Goal: Book appointment/travel/reservation

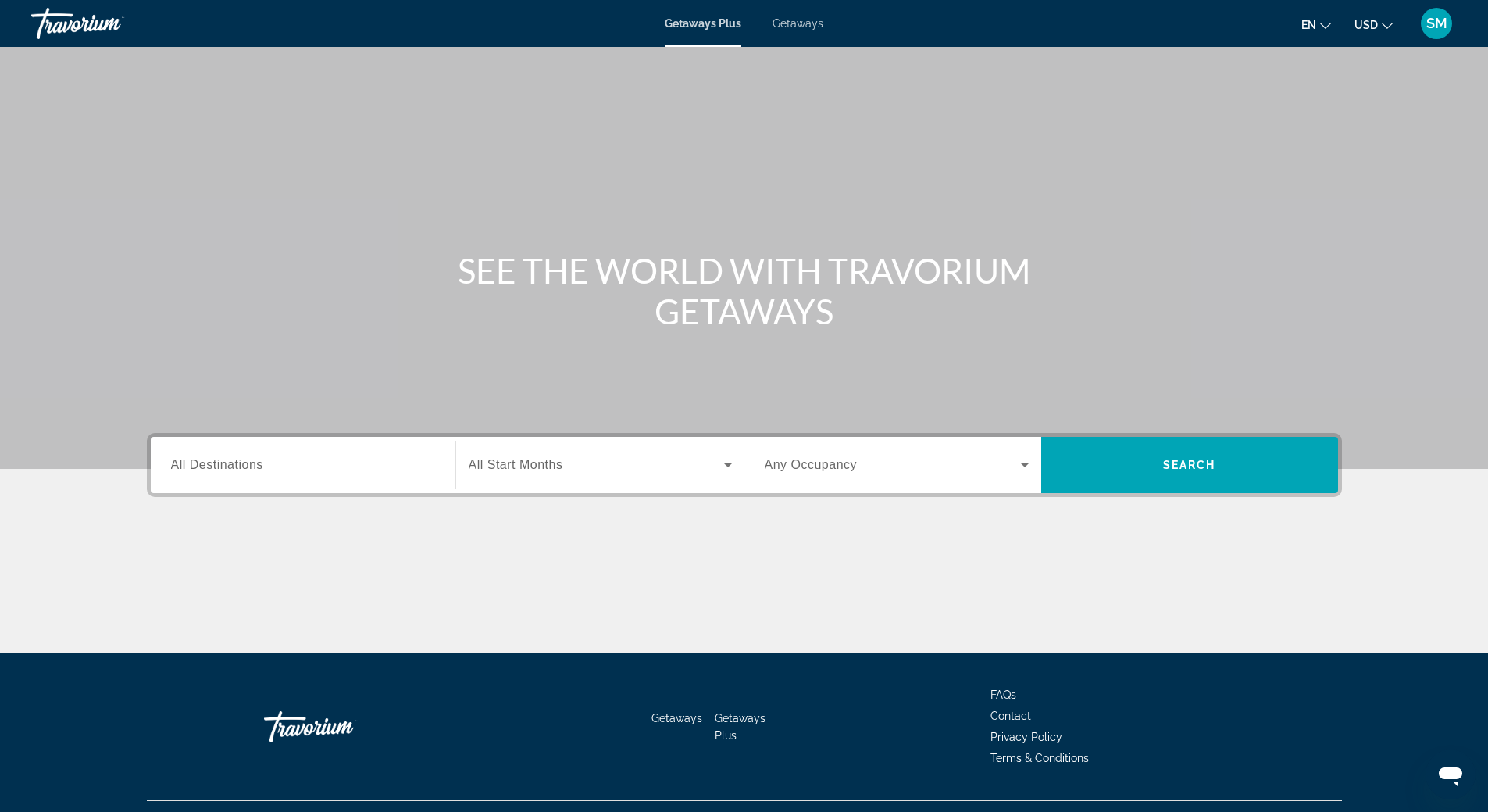
click at [236, 468] on span "All Destinations" at bounding box center [217, 464] width 92 height 13
click at [236, 468] on input "Destination All Destinations" at bounding box center [303, 465] width 264 height 19
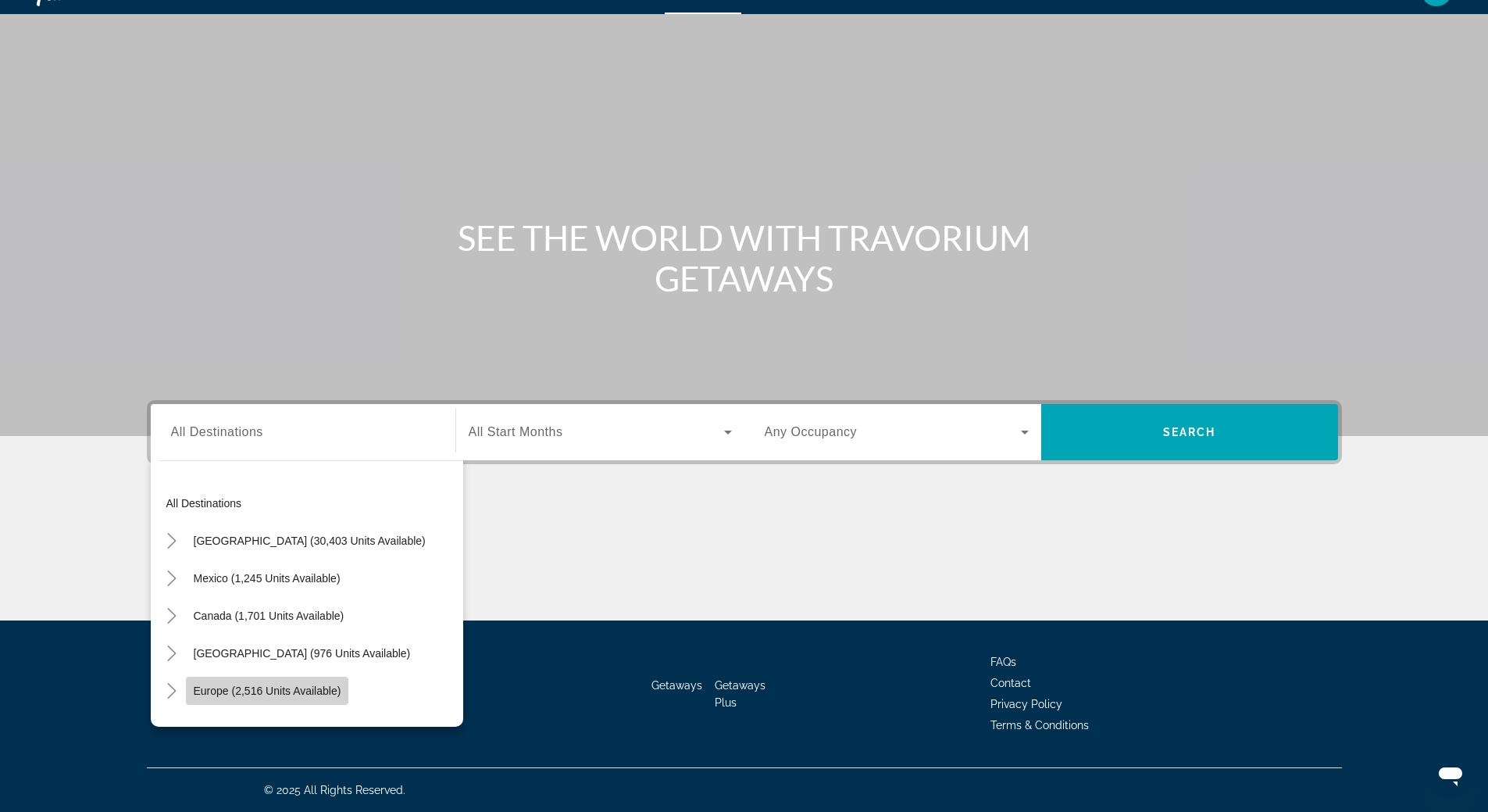
click at [242, 685] on span "Europe (2,516 units available)" at bounding box center [267, 691] width 148 height 13
type input "**********"
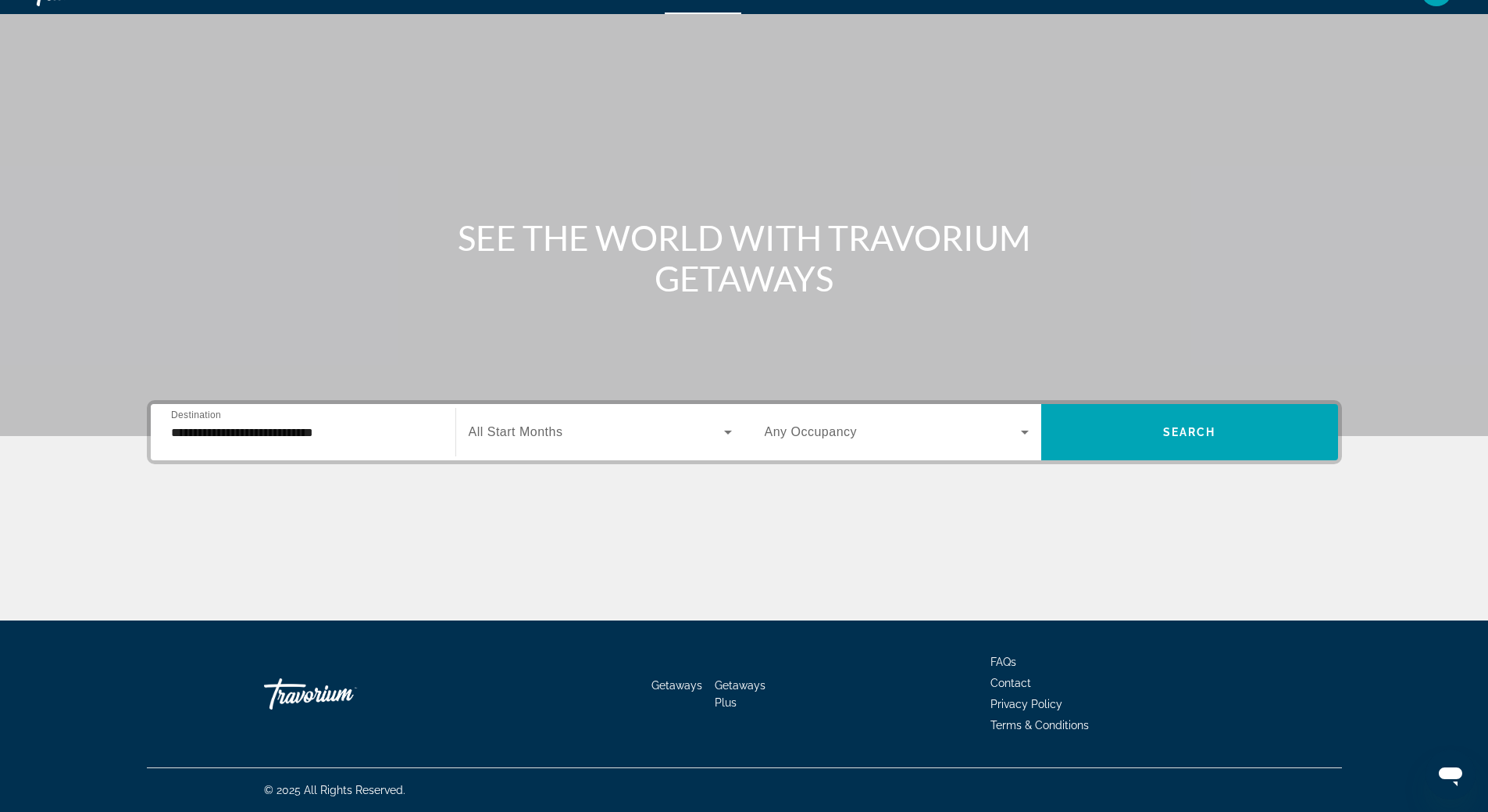
click at [517, 437] on span "All Start Months" at bounding box center [516, 432] width 94 height 13
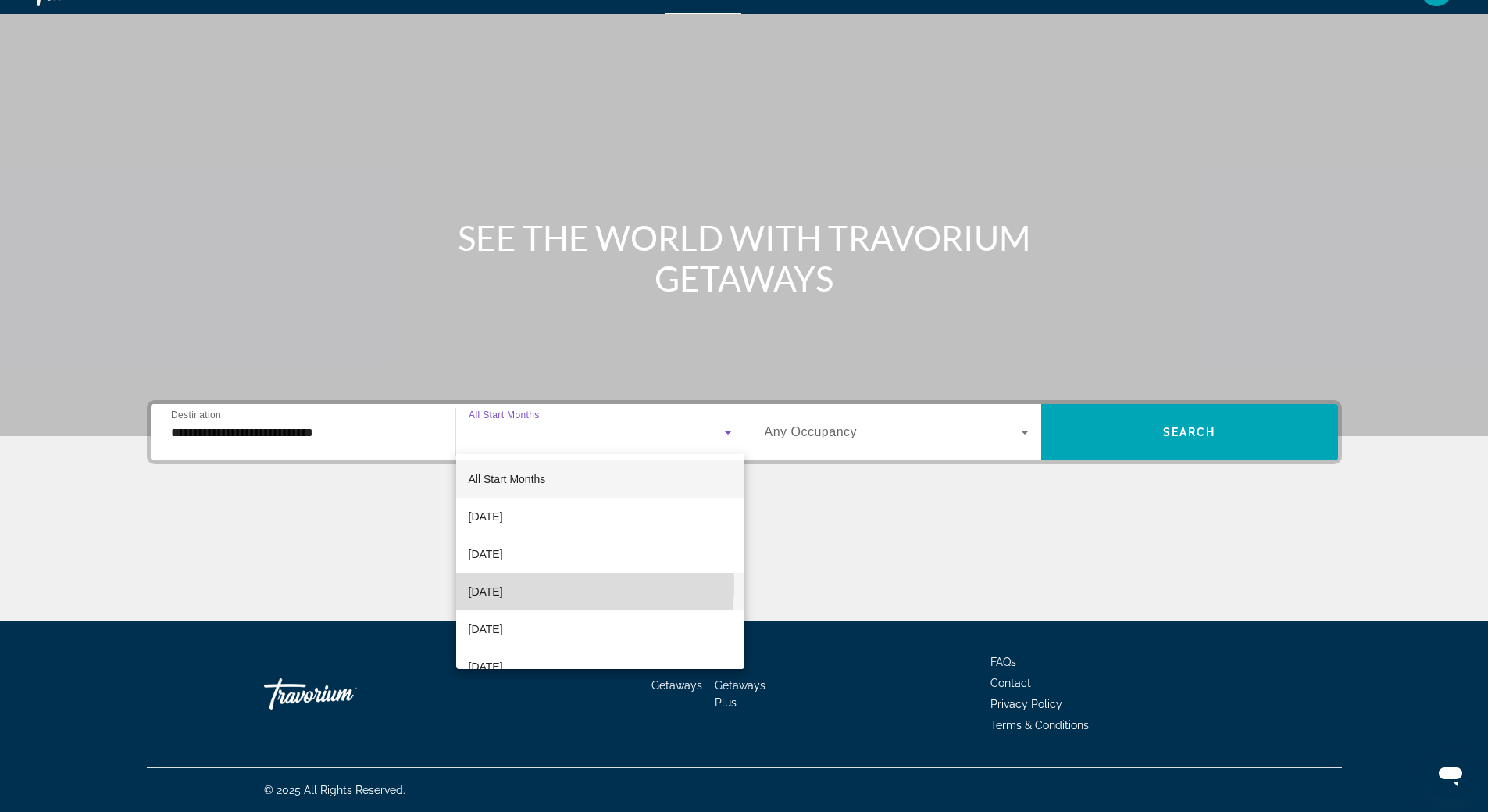
click at [503, 584] on span "[DATE]" at bounding box center [486, 591] width 35 height 19
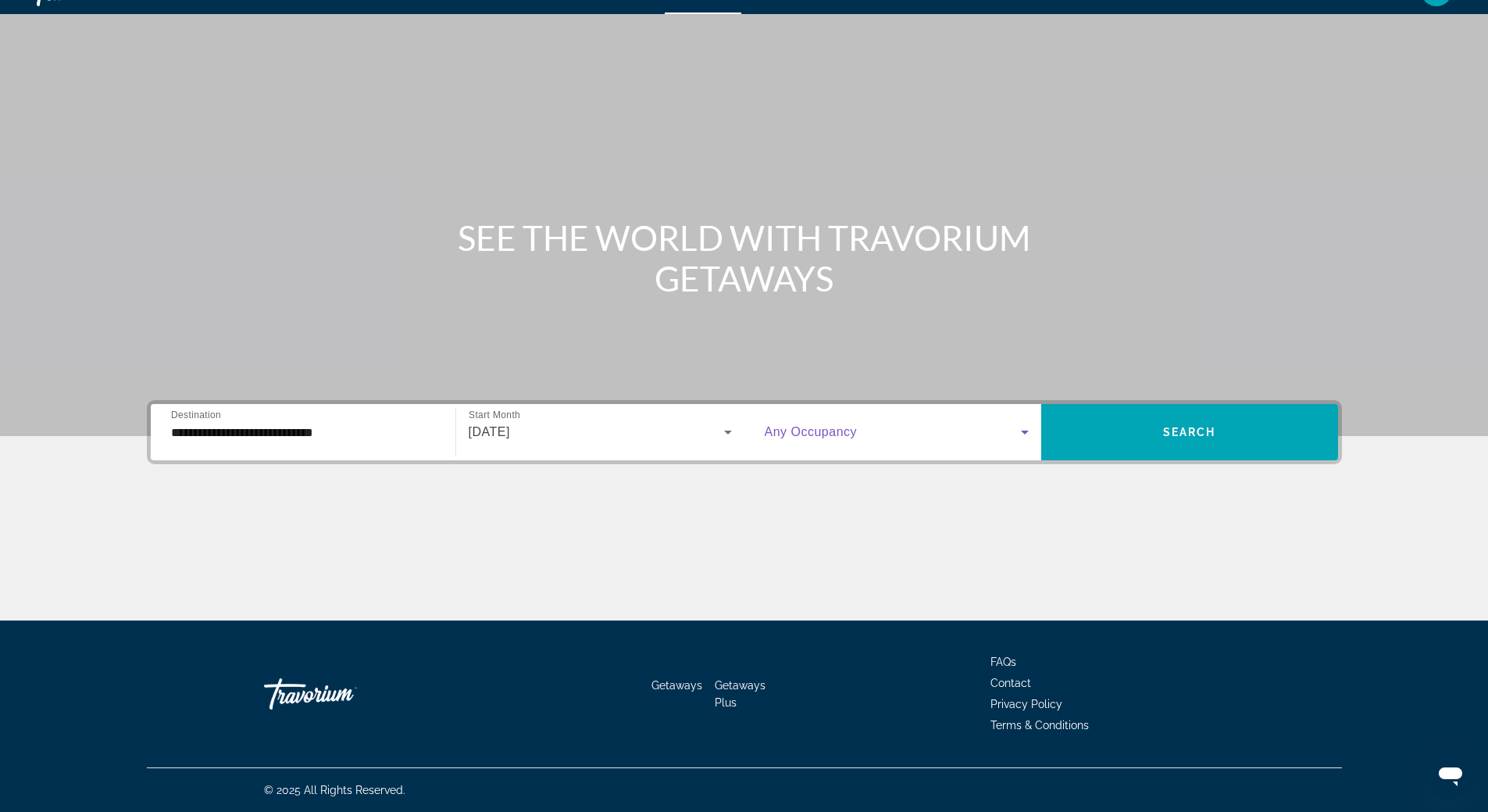
click at [1023, 436] on icon "Search widget" at bounding box center [1025, 432] width 19 height 19
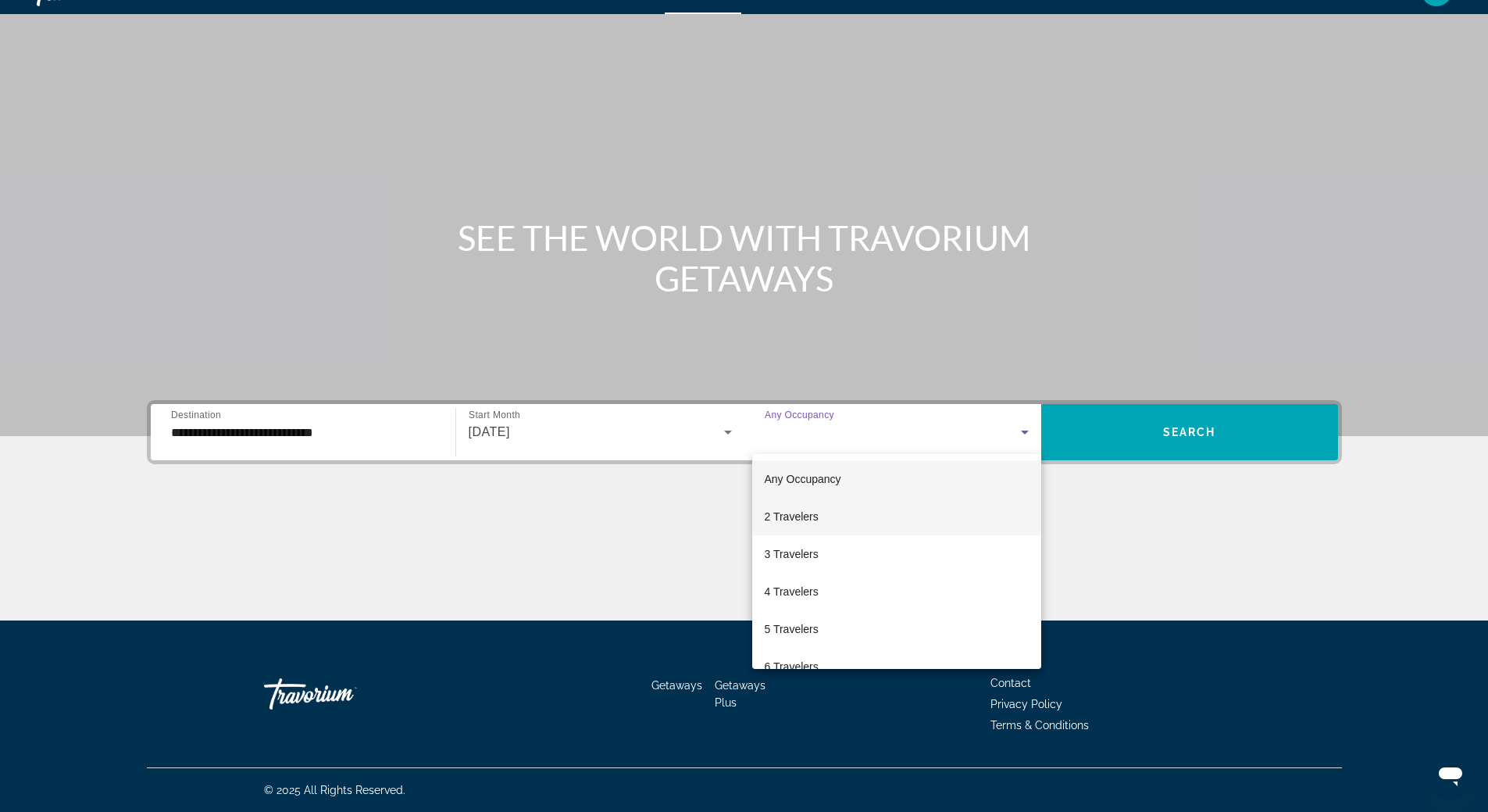
click at [964, 526] on mat-option "2 Travelers" at bounding box center [897, 516] width 289 height 38
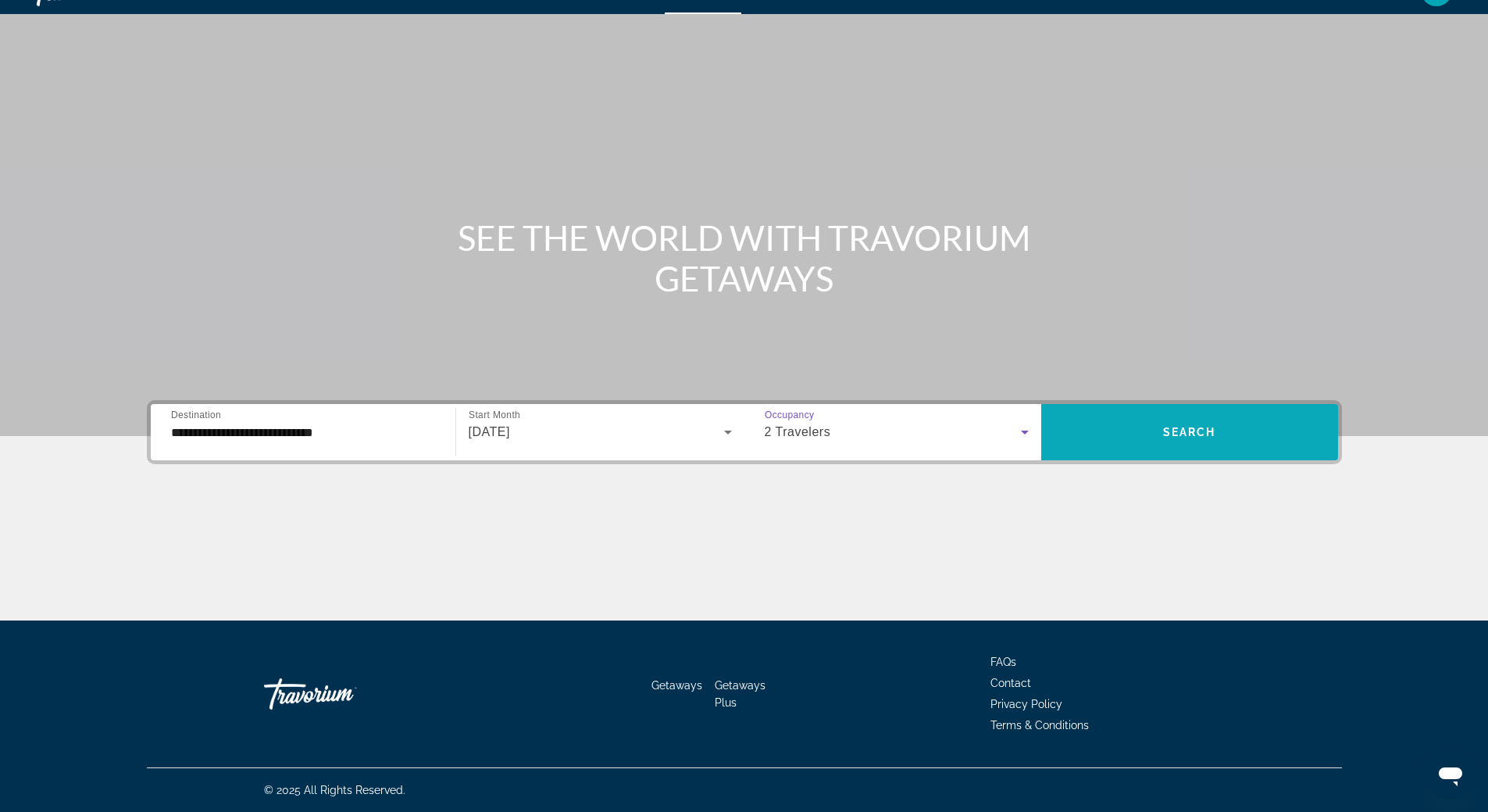
click at [1168, 443] on span "Search widget" at bounding box center [1190, 432] width 297 height 38
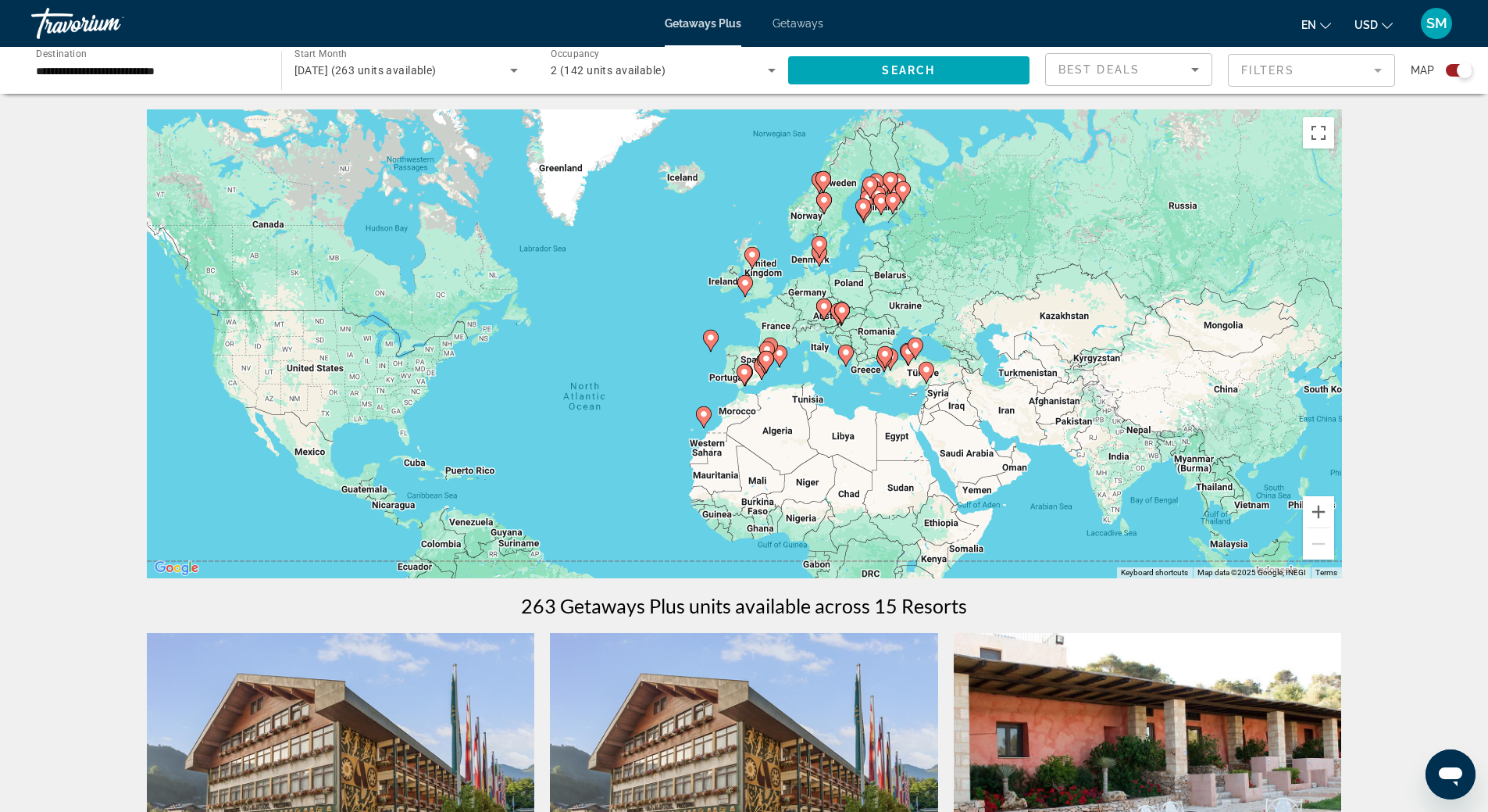
drag, startPoint x: 763, startPoint y: 253, endPoint x: 651, endPoint y: 329, distance: 135.4
click at [651, 329] on div "To activate drag with keyboard, press Alt + Enter. Once in keyboard drag state,…" at bounding box center [744, 344] width 1196 height 468
click at [1318, 509] on button "Zoom in" at bounding box center [1319, 512] width 31 height 31
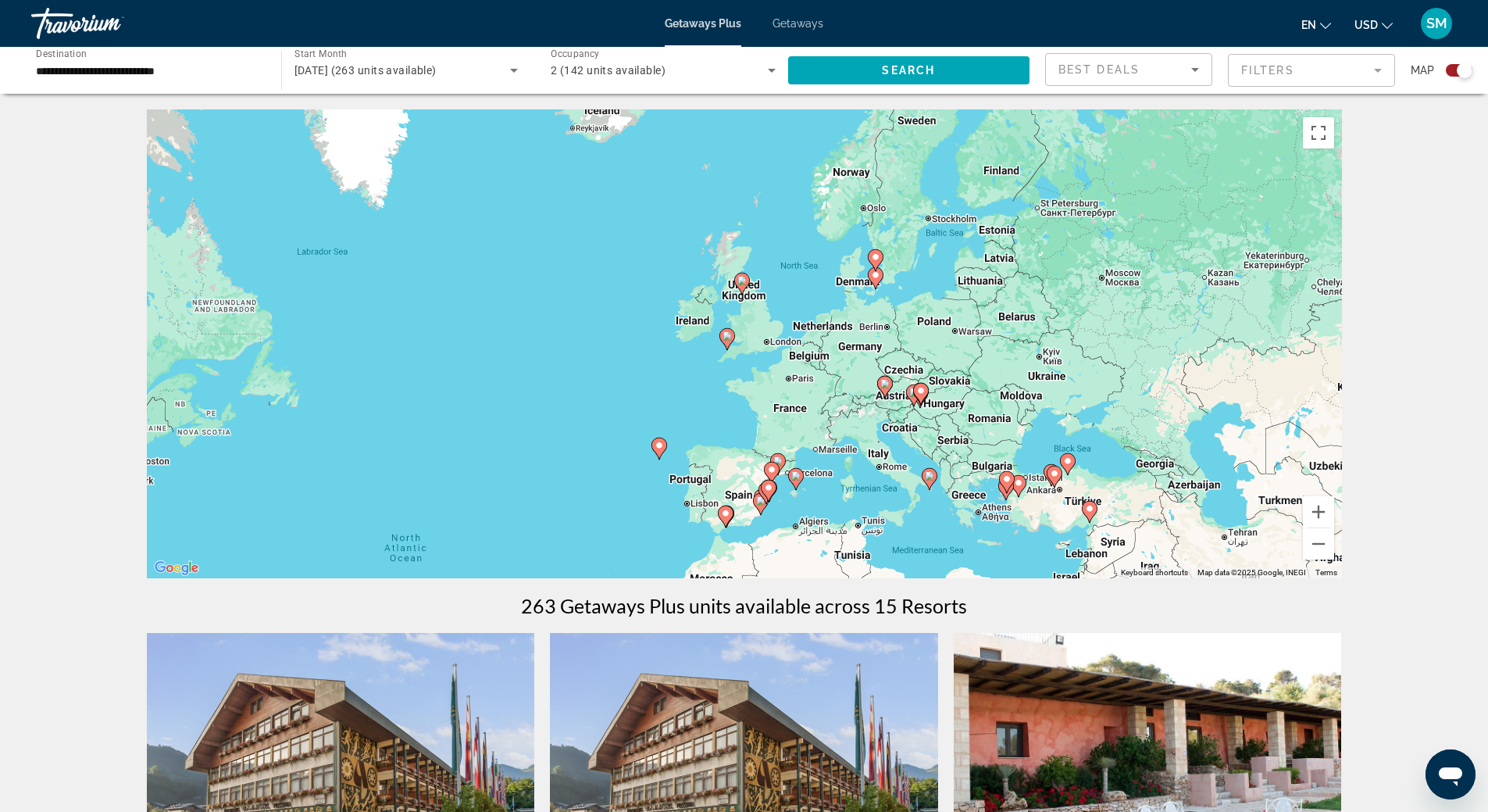
drag, startPoint x: 1179, startPoint y: 262, endPoint x: 1159, endPoint y: 362, distance: 102.0
click at [1159, 362] on div "To activate drag with keyboard, press Alt + Enter. Once in keyboard drag state,…" at bounding box center [744, 344] width 1196 height 468
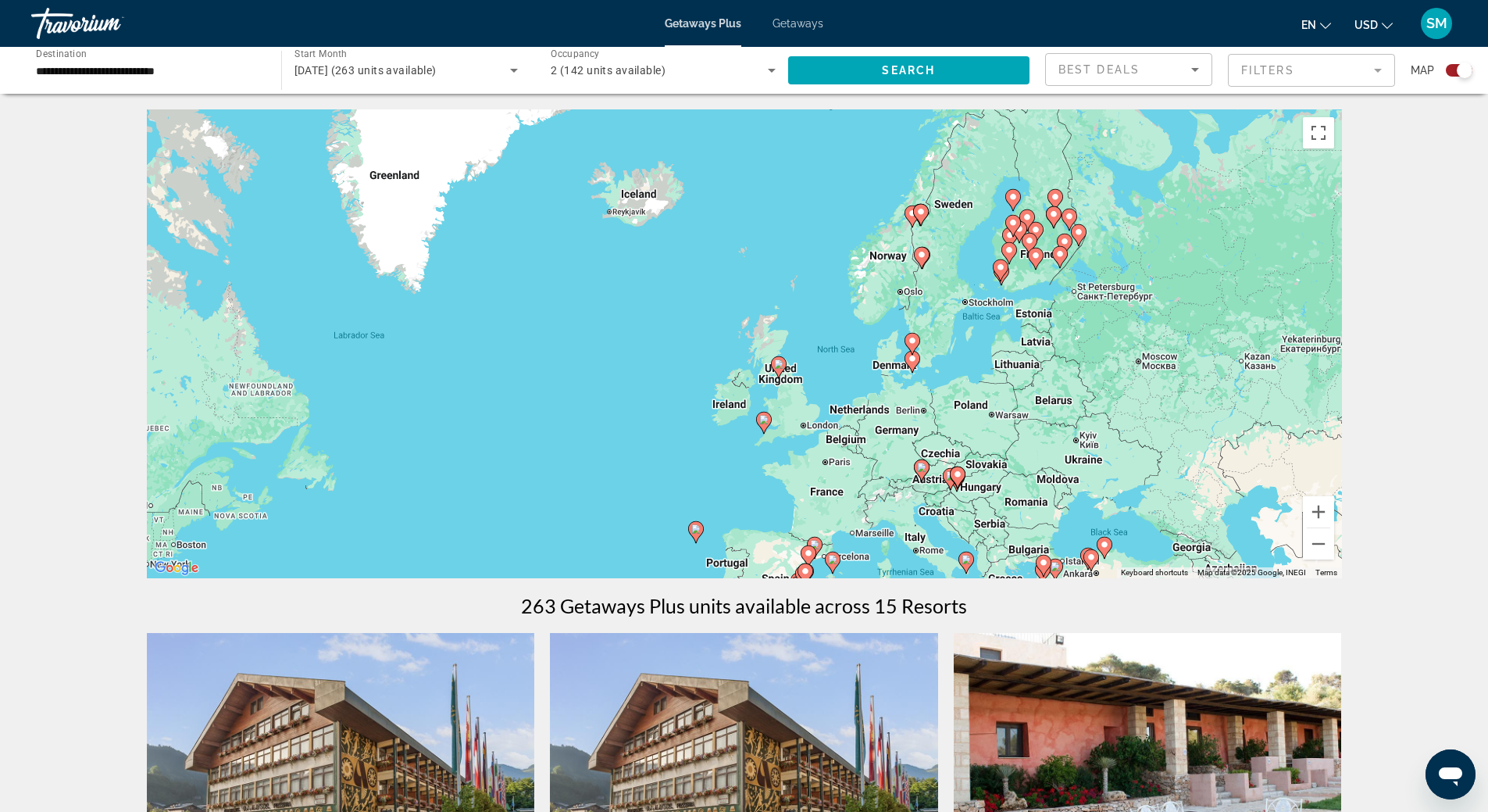
drag, startPoint x: 1126, startPoint y: 288, endPoint x: 1164, endPoint y: 367, distance: 87.7
click at [1164, 367] on div "To activate drag with keyboard, press Alt + Enter. Once in keyboard drag state,…" at bounding box center [744, 344] width 1196 height 468
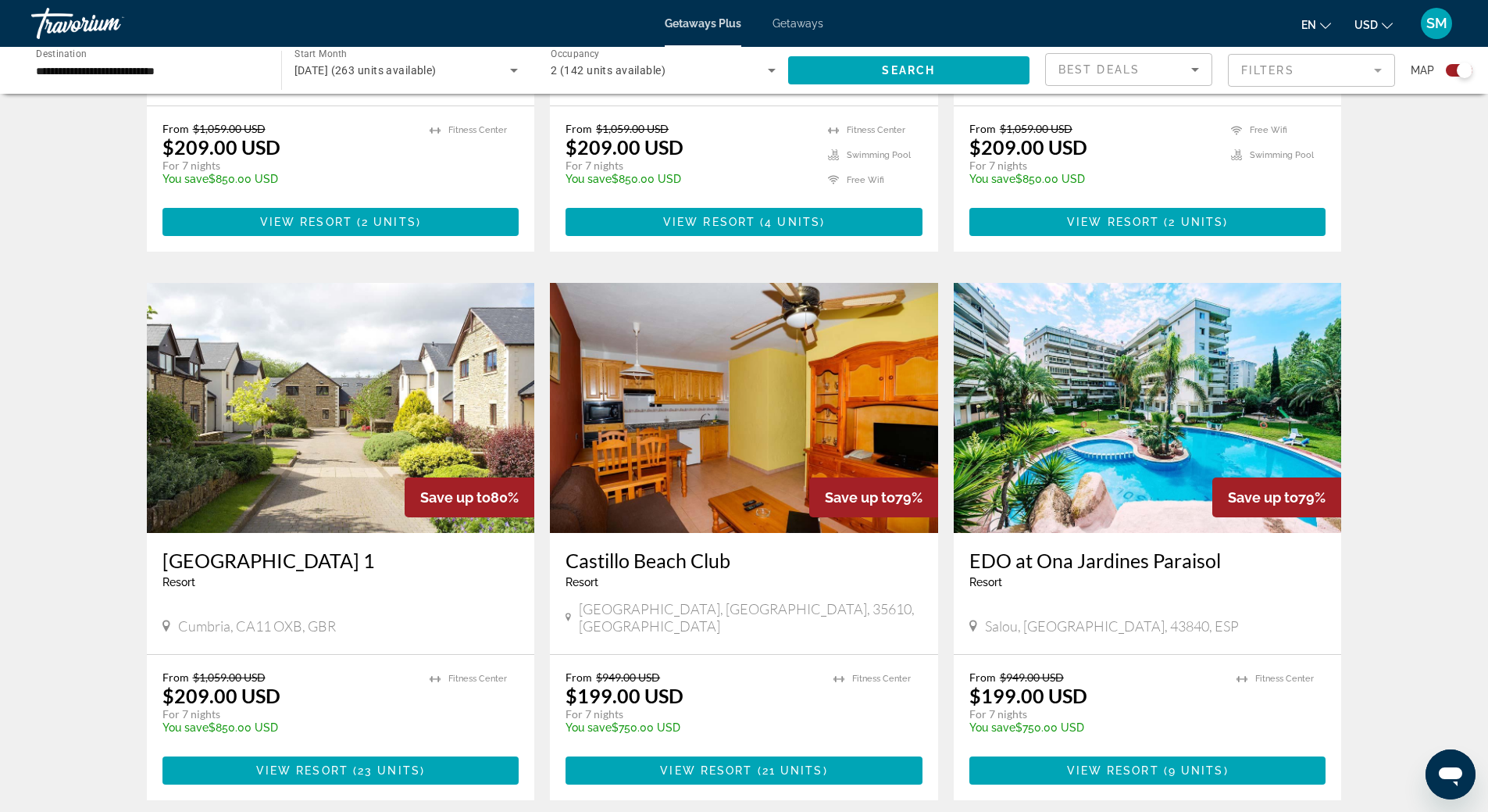
scroll to position [2188, 0]
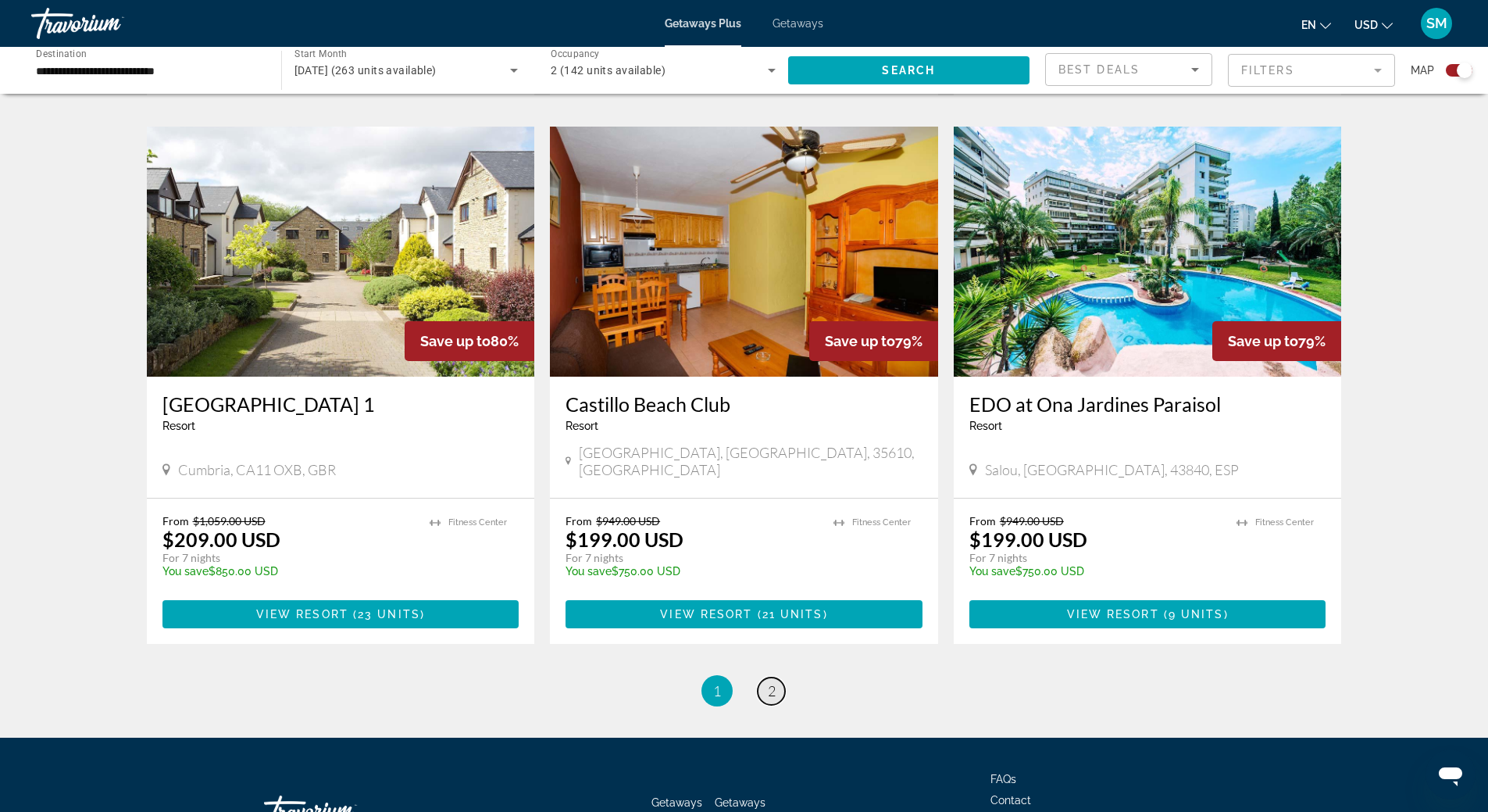
click at [774, 682] on span "2" at bounding box center [772, 691] width 8 height 17
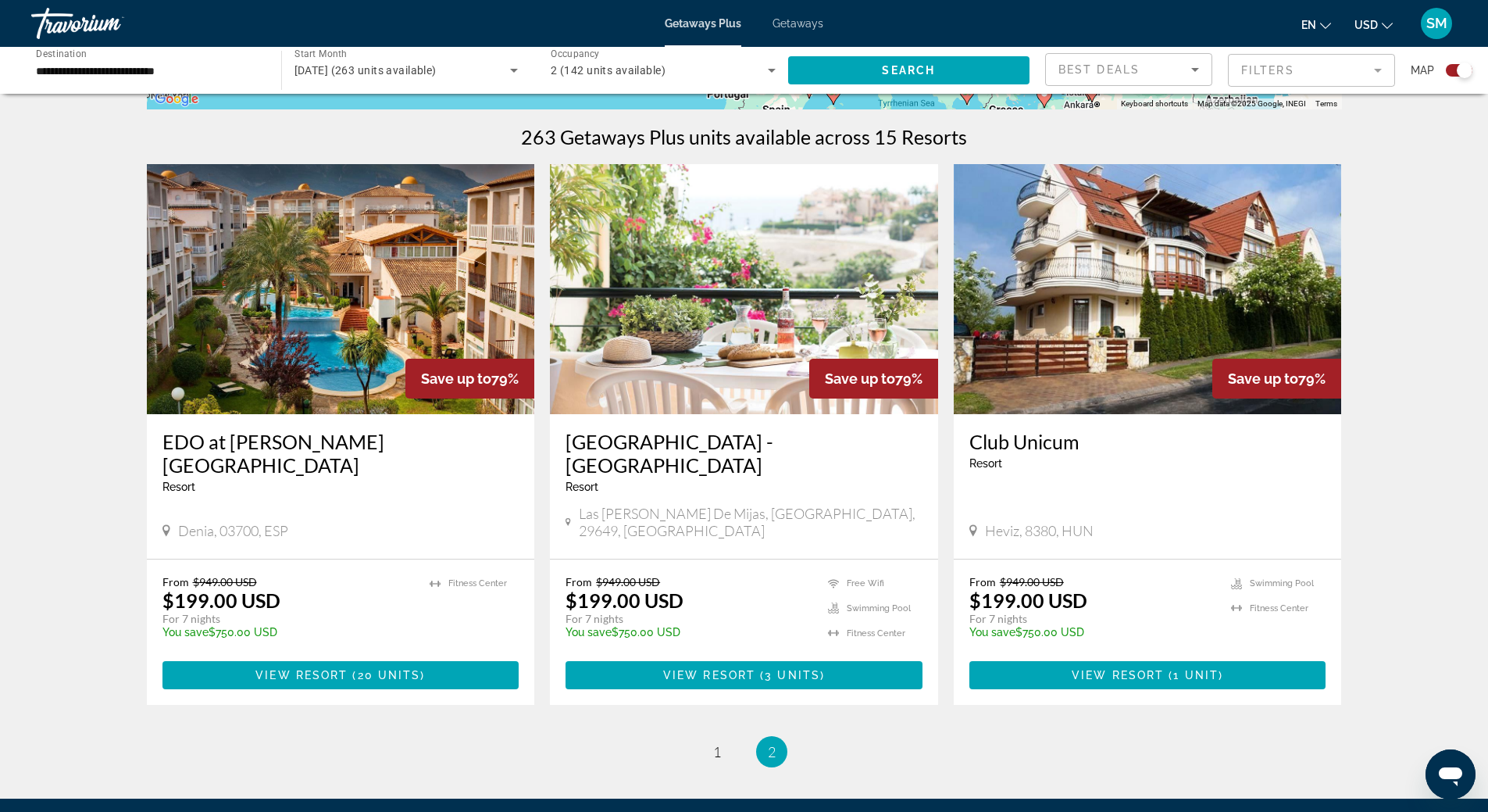
scroll to position [547, 0]
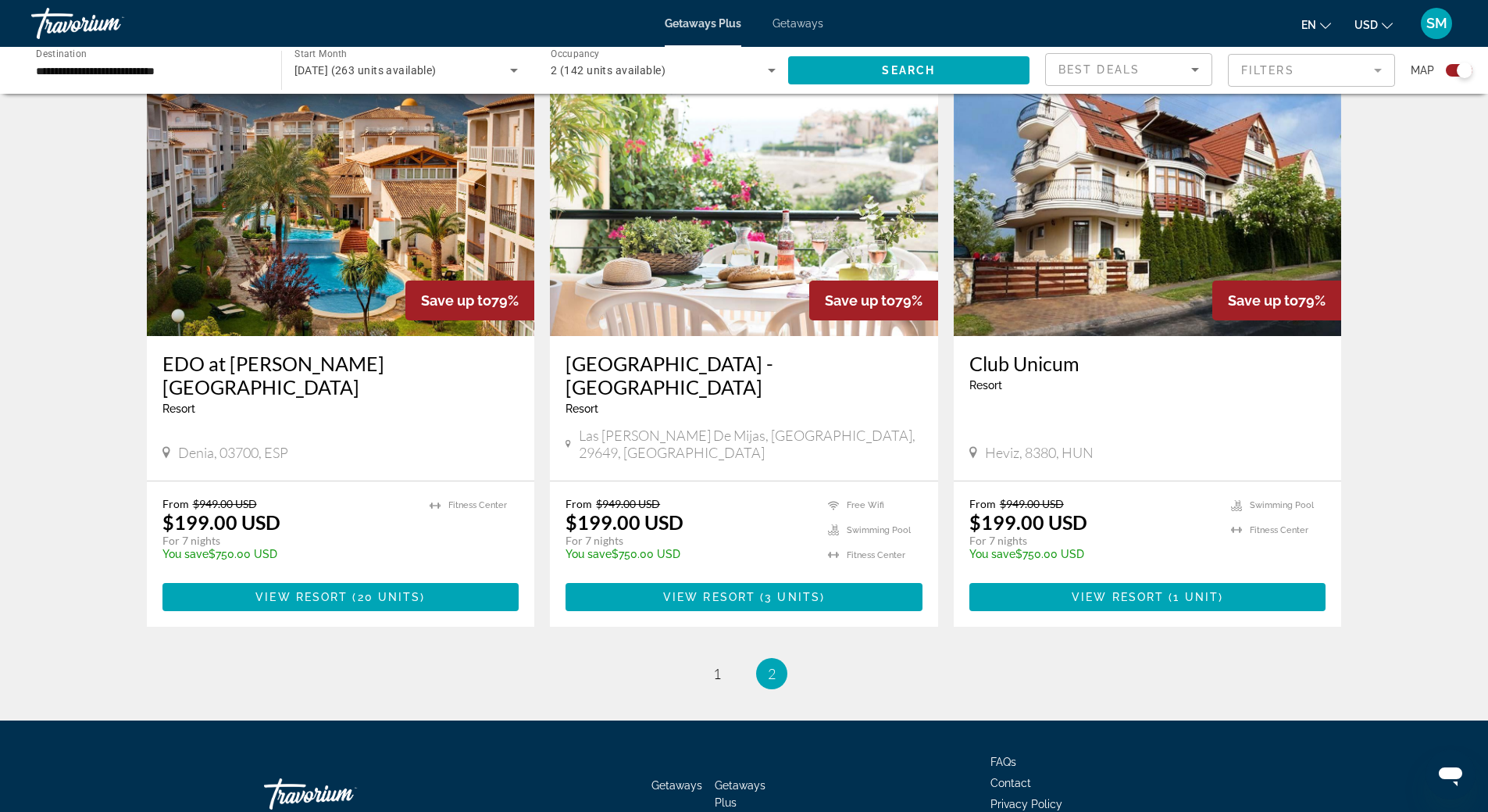
click at [378, 244] on img "Main content" at bounding box center [341, 211] width 388 height 250
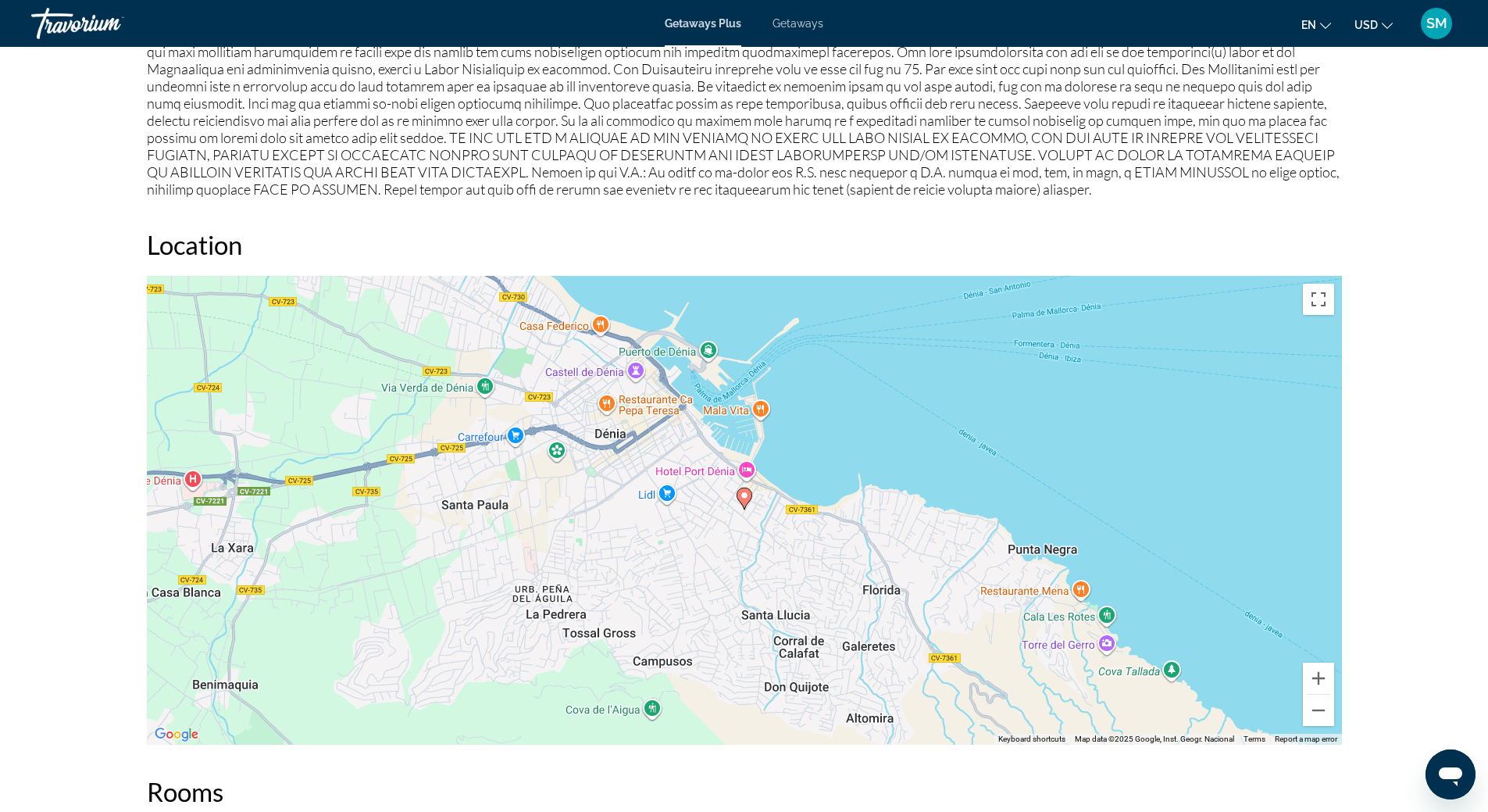
scroll to position [2031, 0]
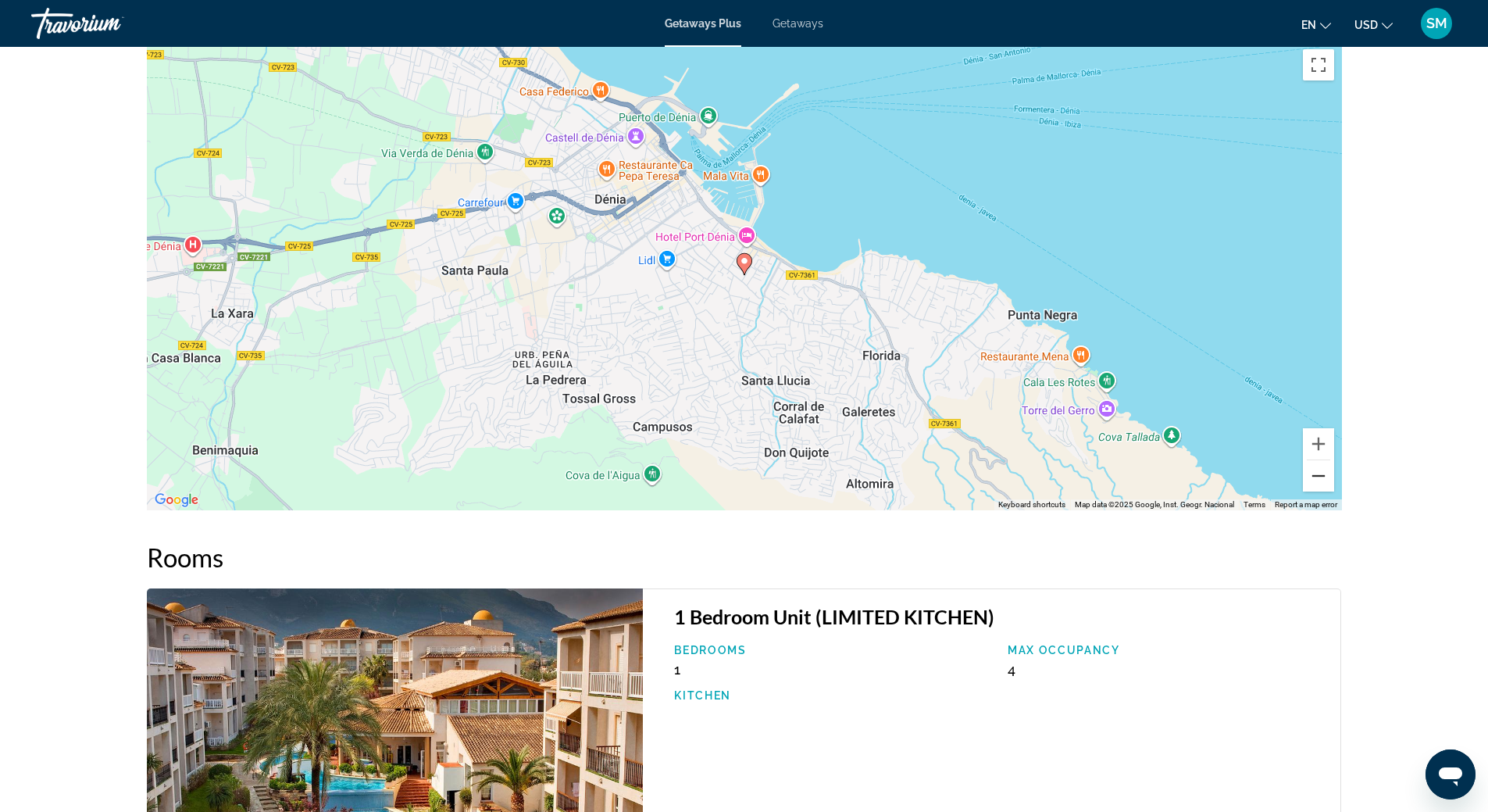
click at [1323, 478] on button "Zoom out" at bounding box center [1319, 476] width 31 height 31
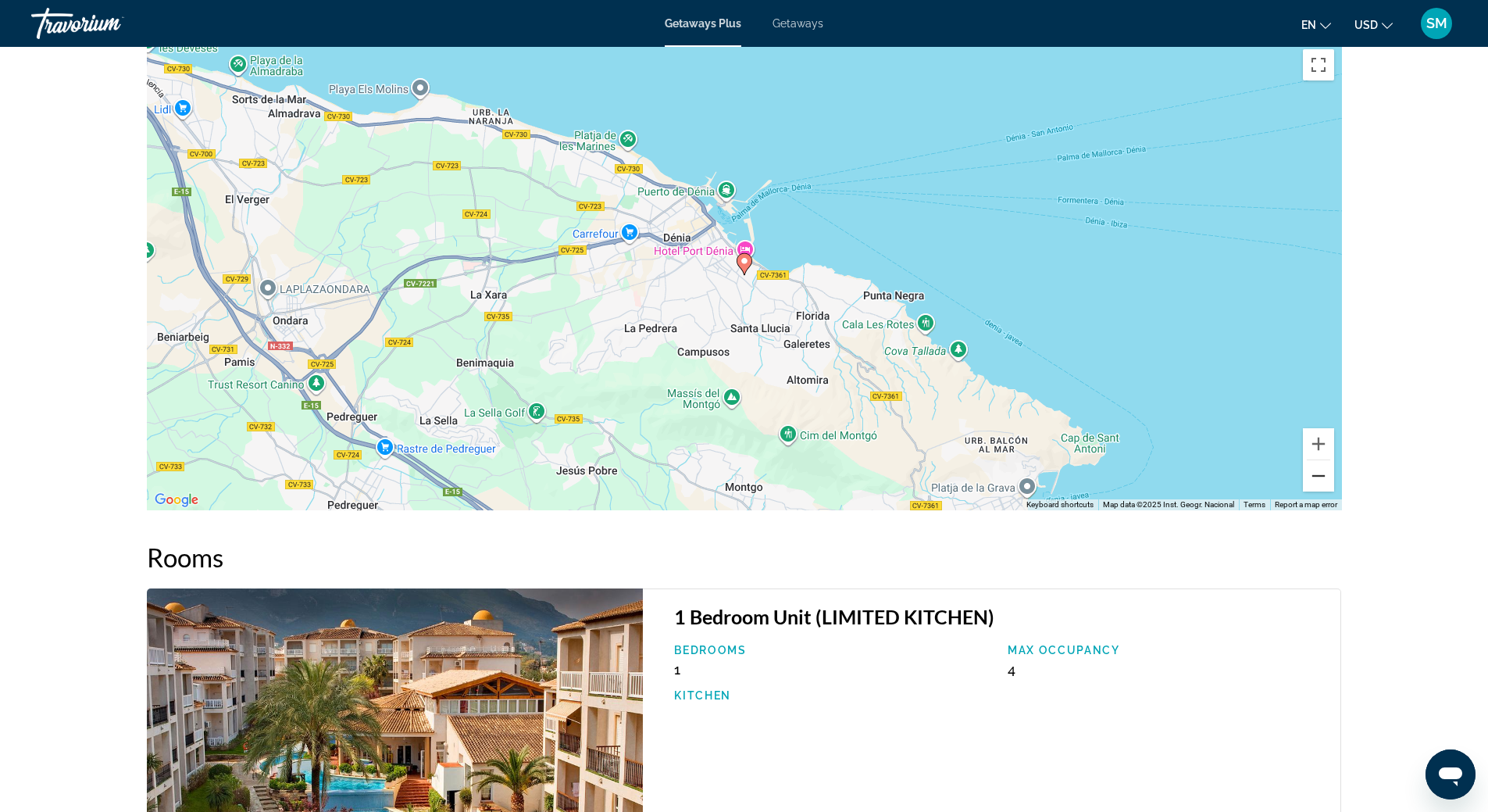
click at [1323, 478] on button "Zoom out" at bounding box center [1319, 476] width 31 height 31
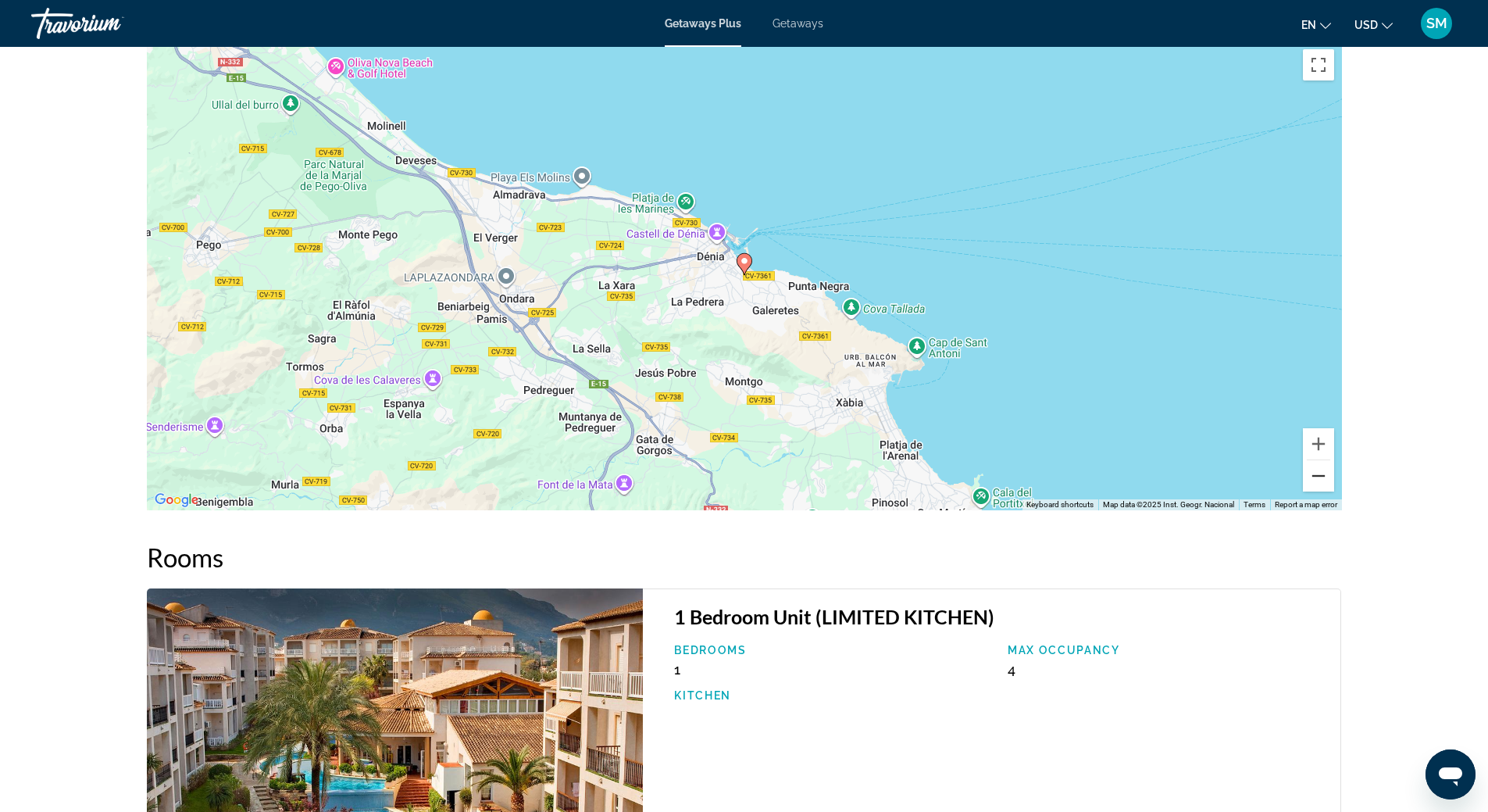
click at [1323, 478] on button "Zoom out" at bounding box center [1319, 476] width 31 height 31
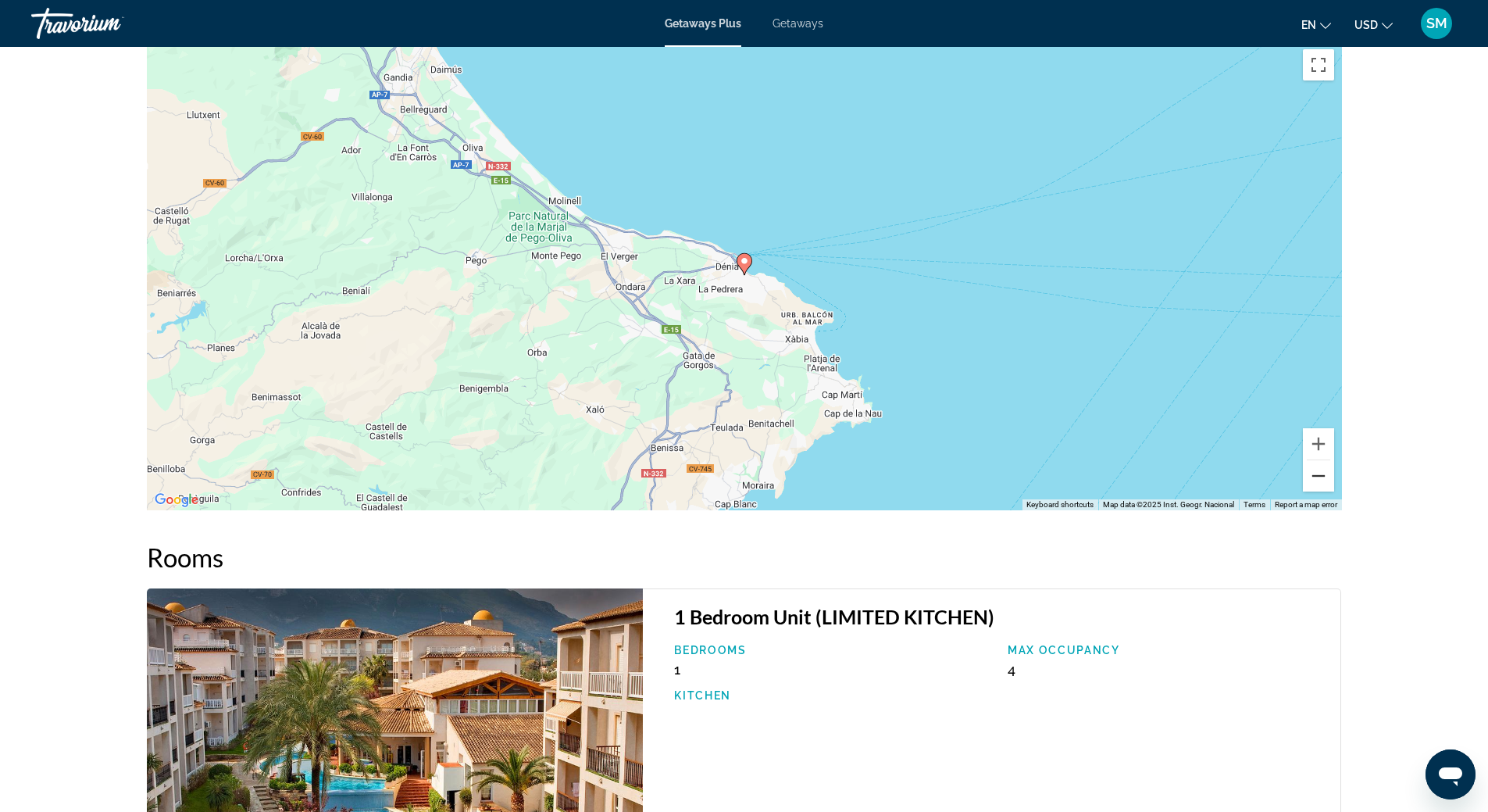
click at [1323, 478] on button "Zoom out" at bounding box center [1319, 476] width 31 height 31
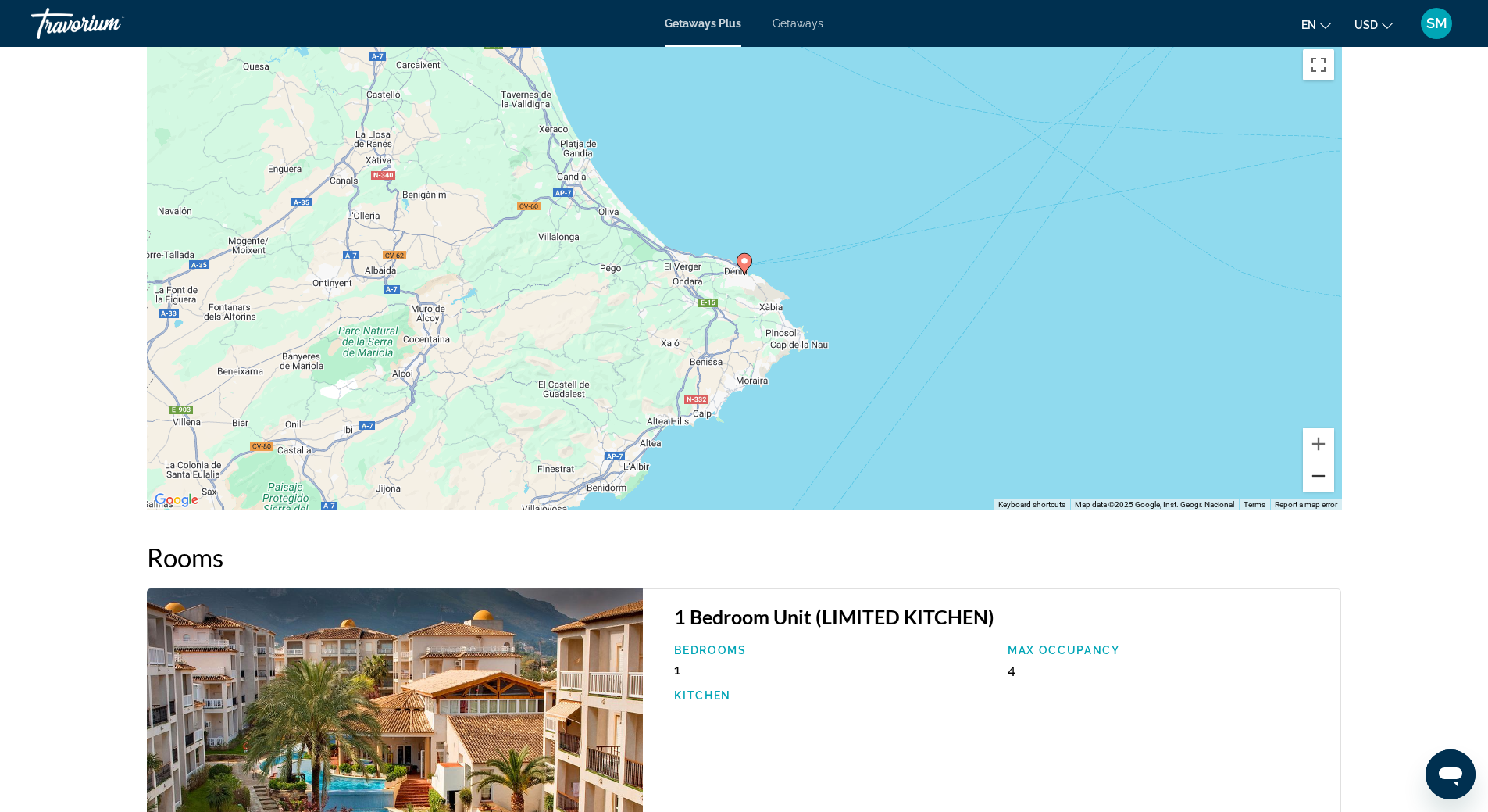
click at [1323, 478] on button "Zoom out" at bounding box center [1319, 476] width 31 height 31
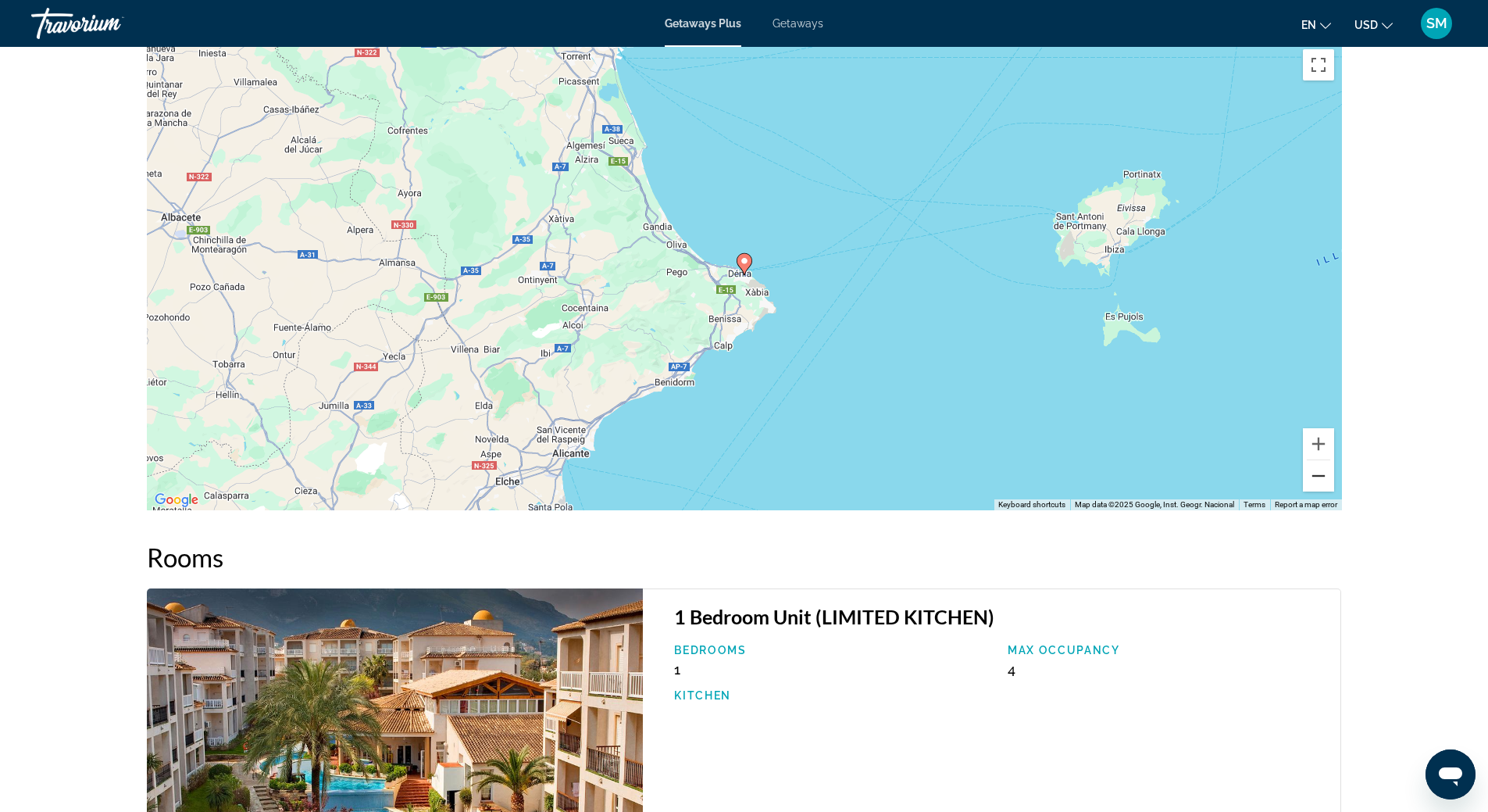
click at [1323, 478] on button "Zoom out" at bounding box center [1319, 476] width 31 height 31
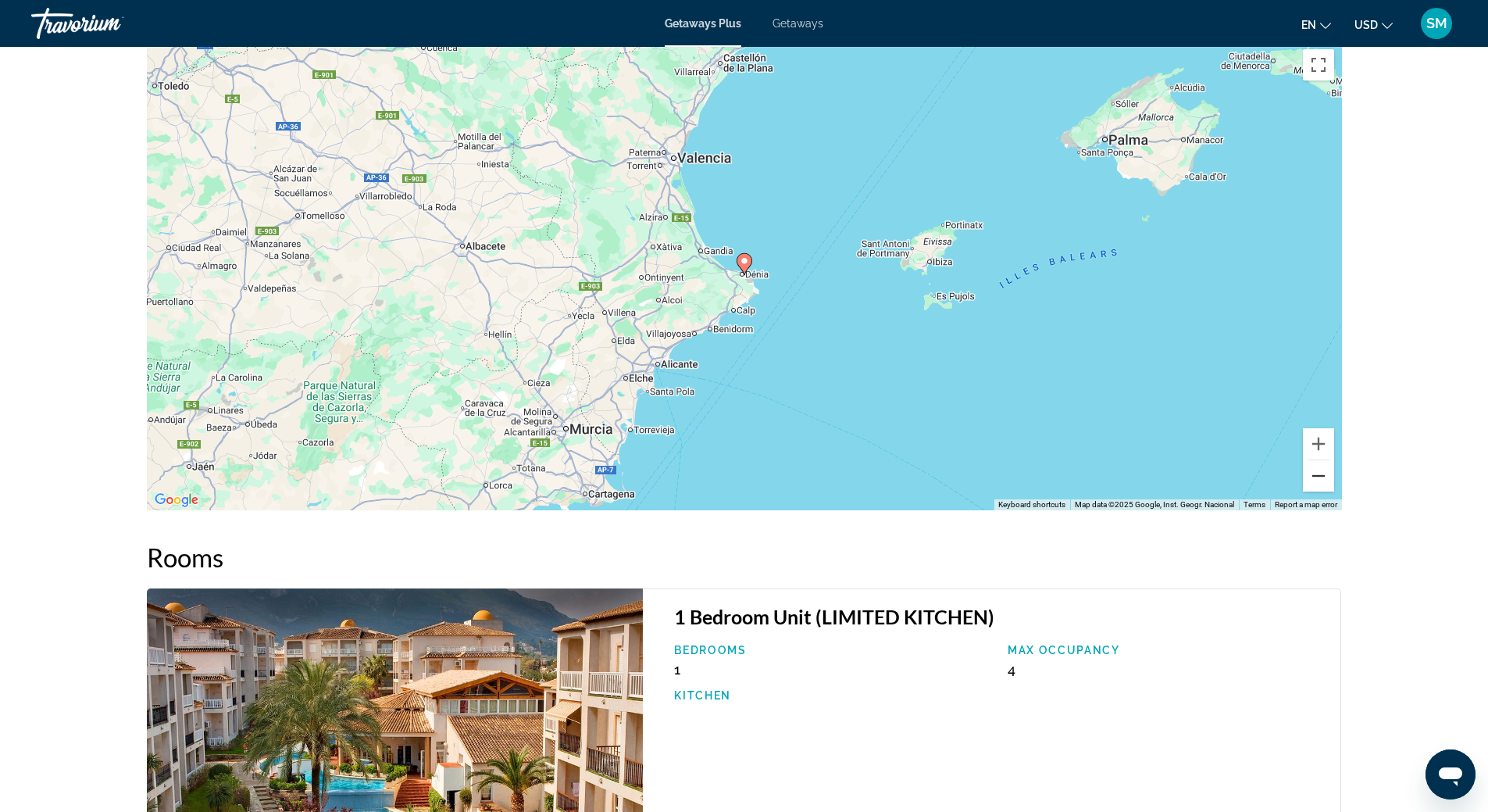
click at [1323, 477] on button "Zoom out" at bounding box center [1319, 476] width 31 height 31
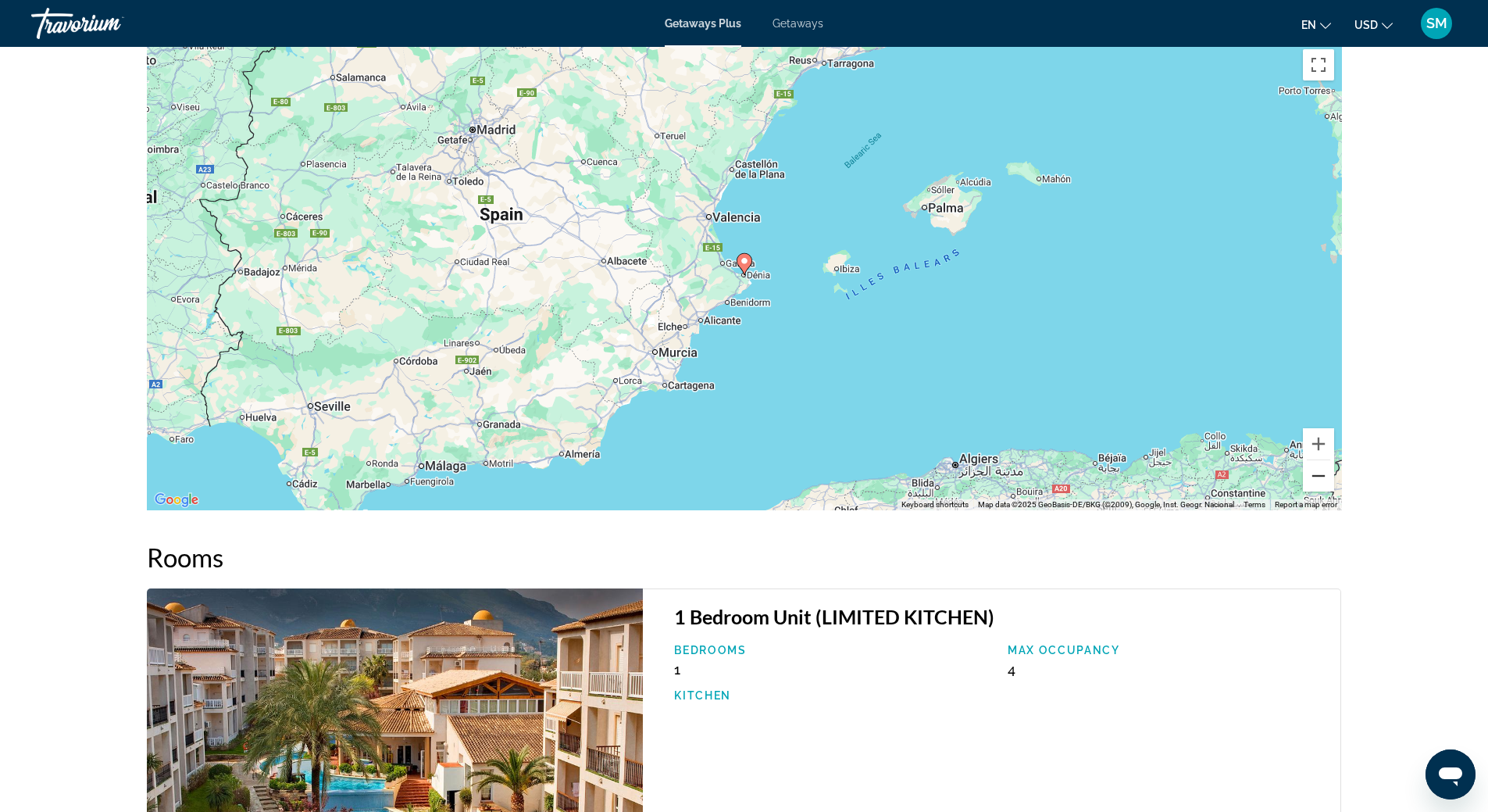
click at [1323, 477] on button "Zoom out" at bounding box center [1319, 476] width 31 height 31
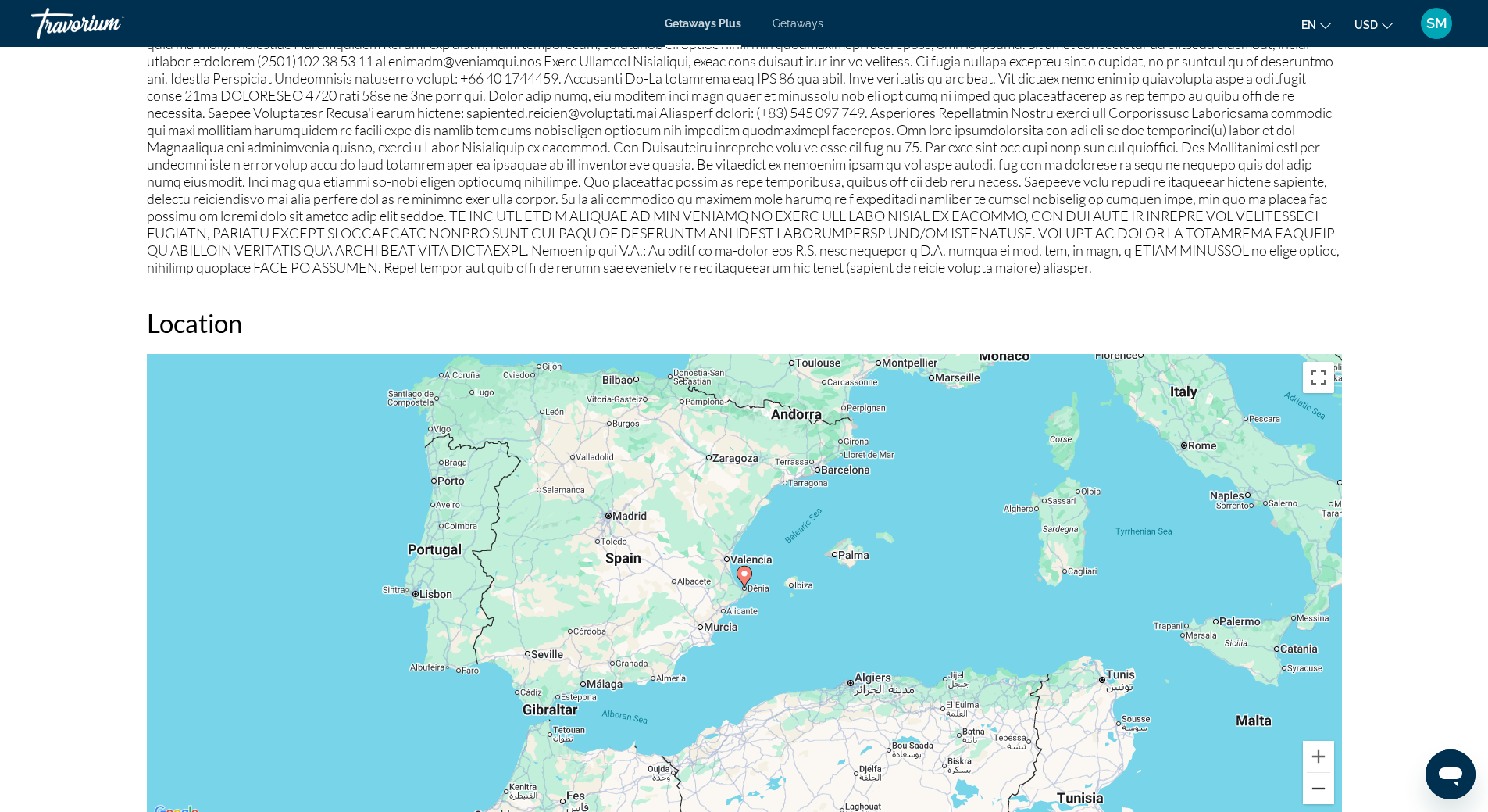
scroll to position [1641, 0]
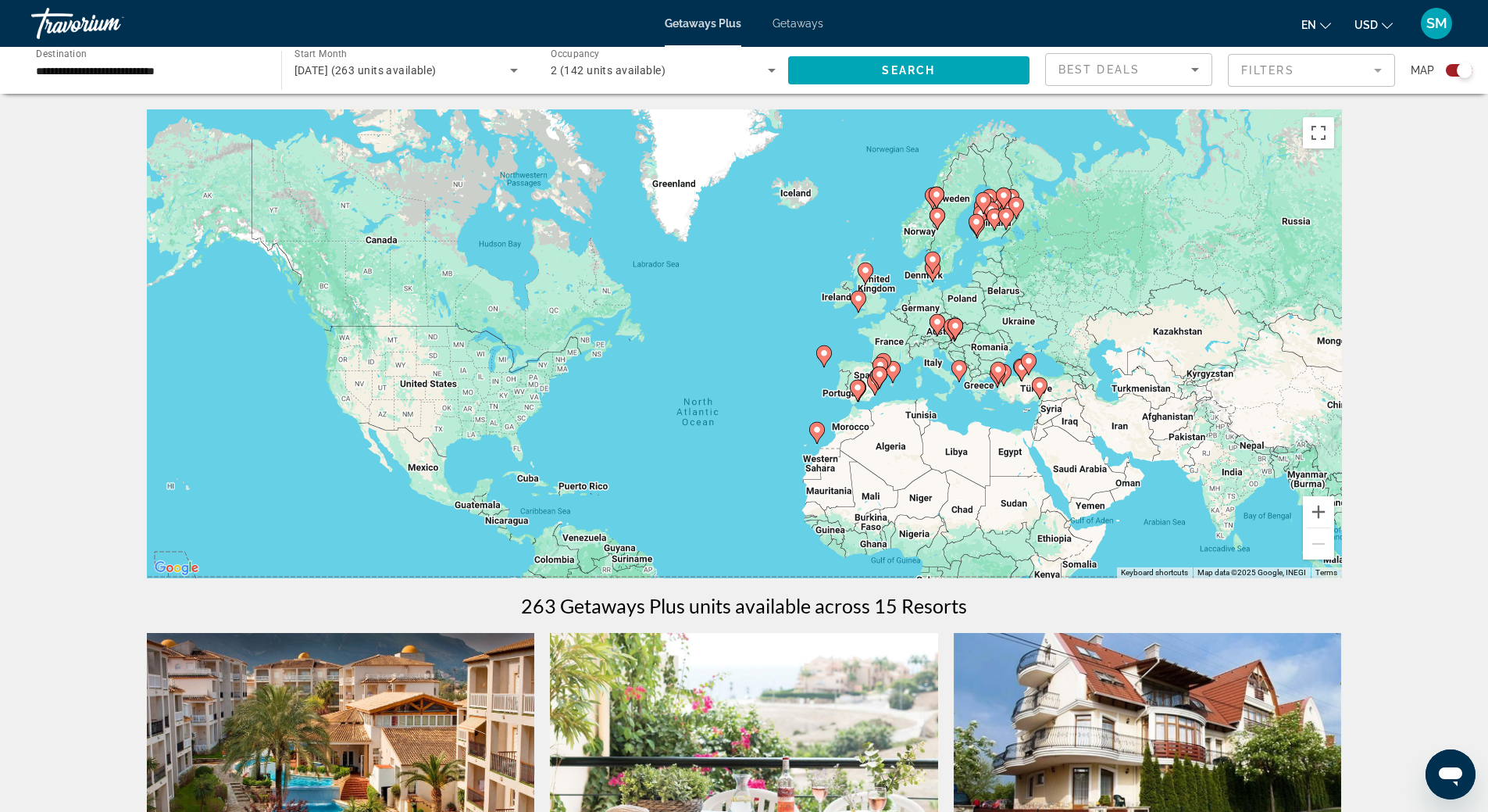
drag, startPoint x: 1236, startPoint y: 226, endPoint x: 1237, endPoint y: 320, distance: 94.0
click at [1237, 320] on div "To activate drag with keyboard, press Alt + Enter. Once in keyboard drag state,…" at bounding box center [744, 344] width 1196 height 468
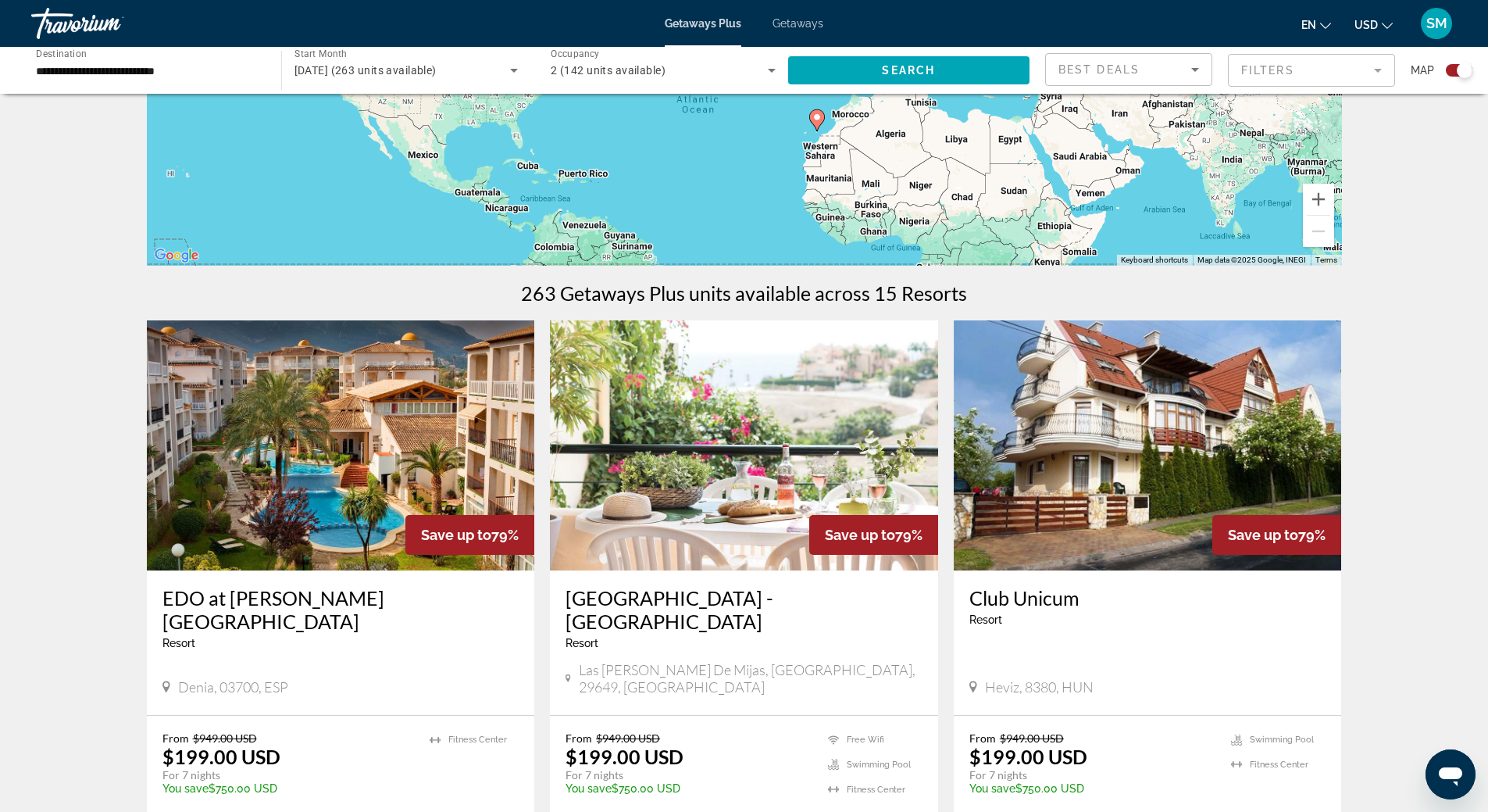
scroll to position [468, 0]
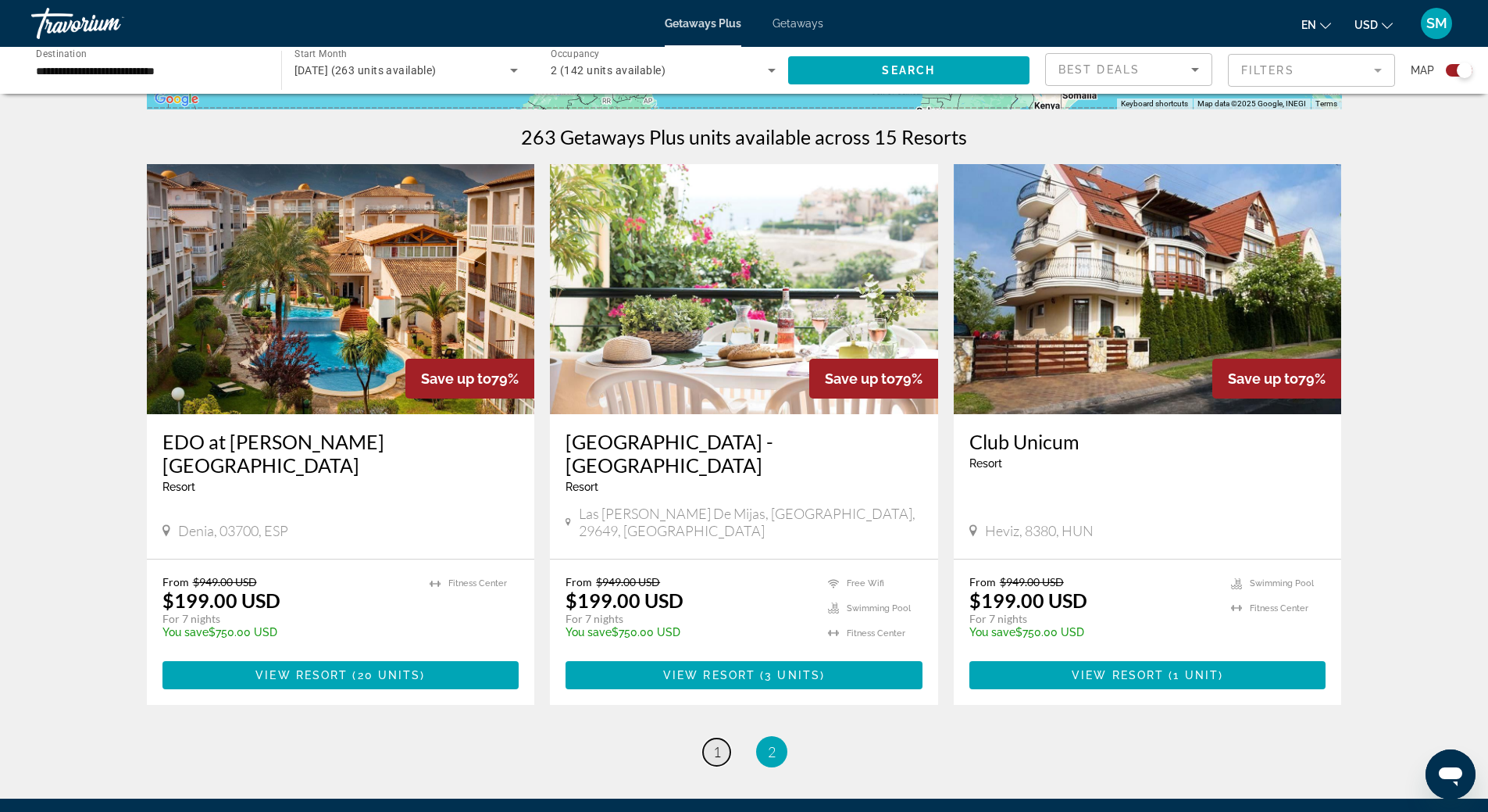
click at [721, 738] on link "page 1" at bounding box center [716, 751] width 28 height 28
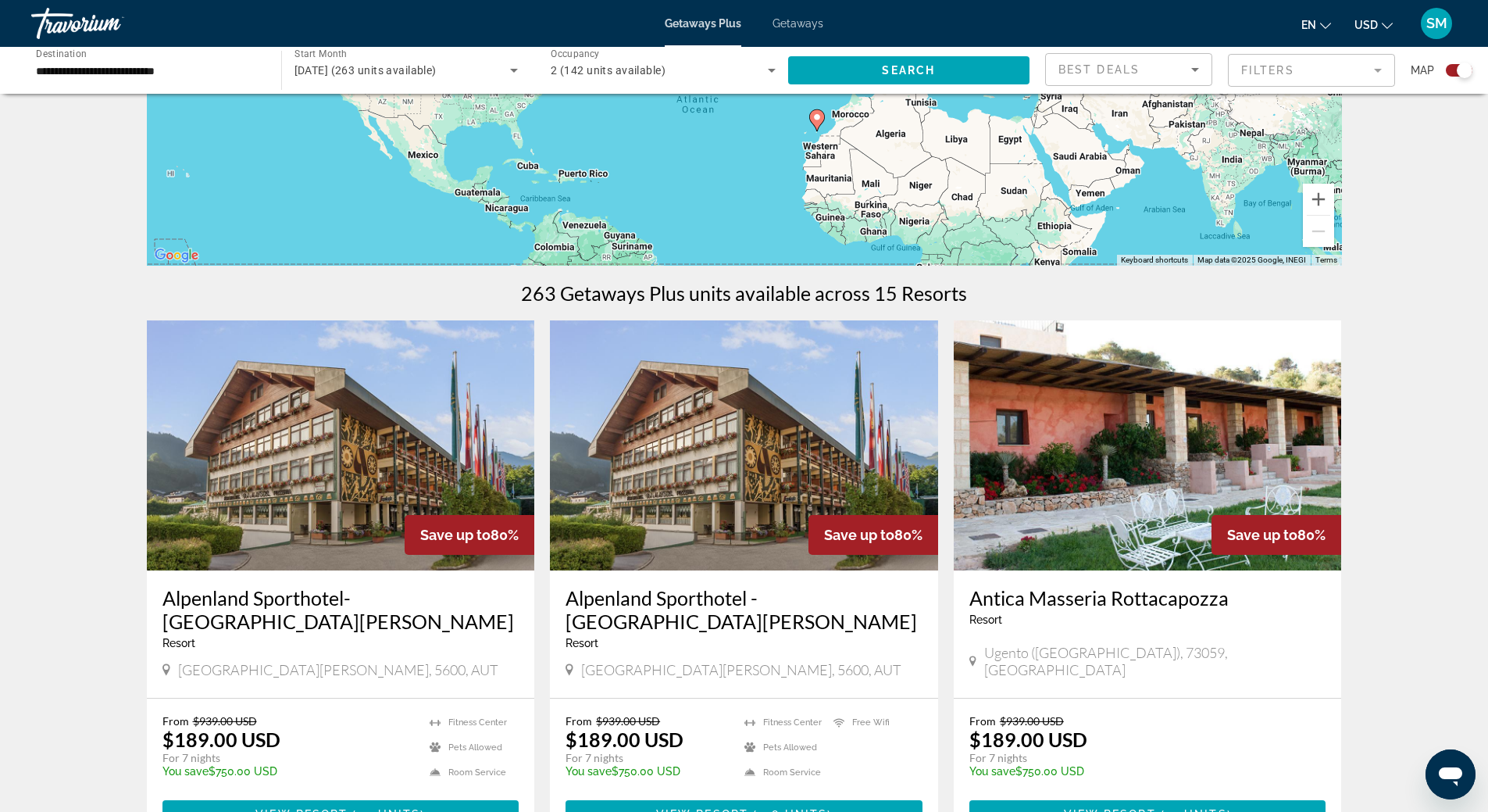
scroll to position [0, 0]
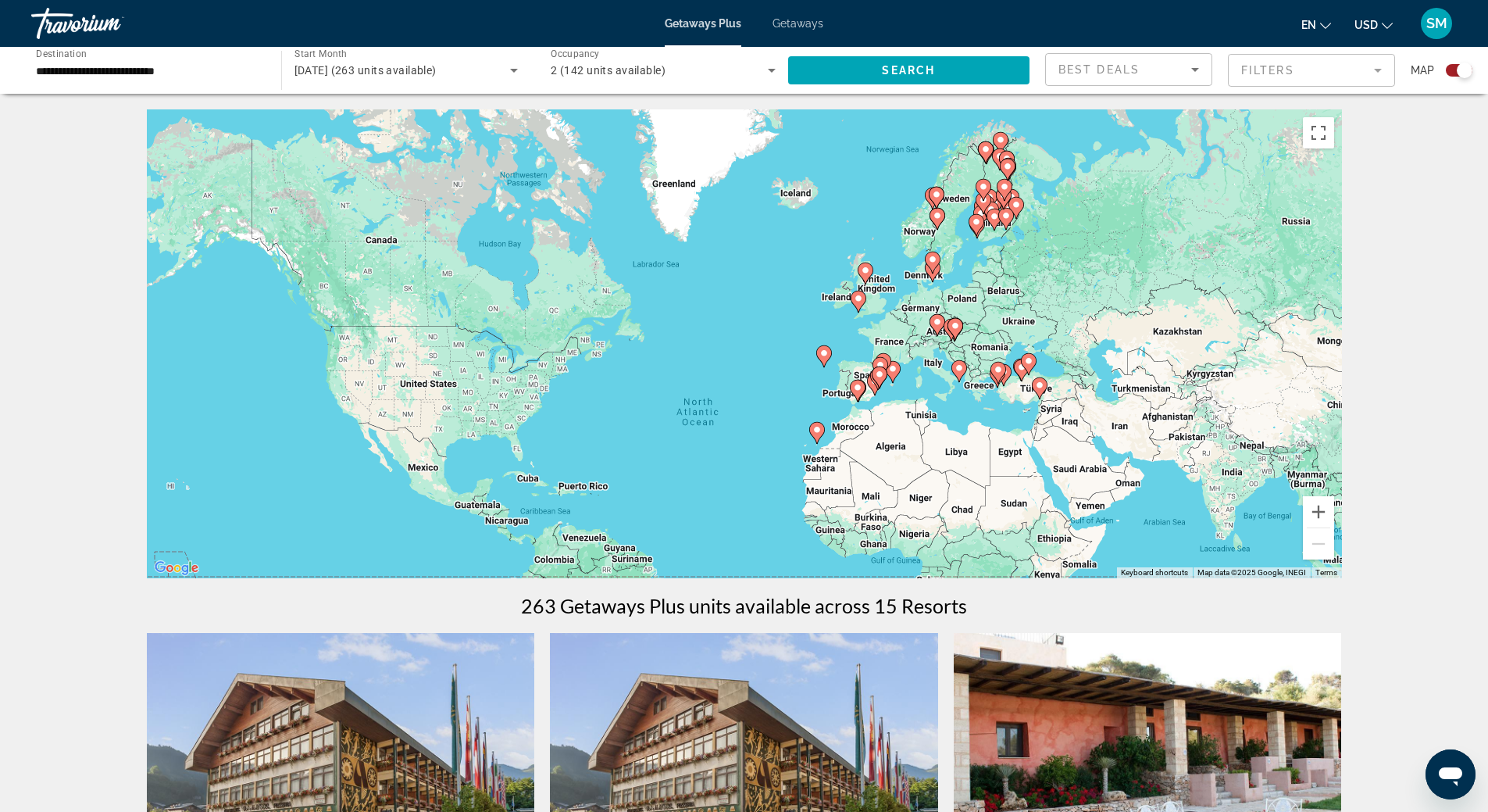
click at [784, 448] on div "To activate drag with keyboard, press Alt + Enter. Once in keyboard drag state,…" at bounding box center [744, 344] width 1196 height 468
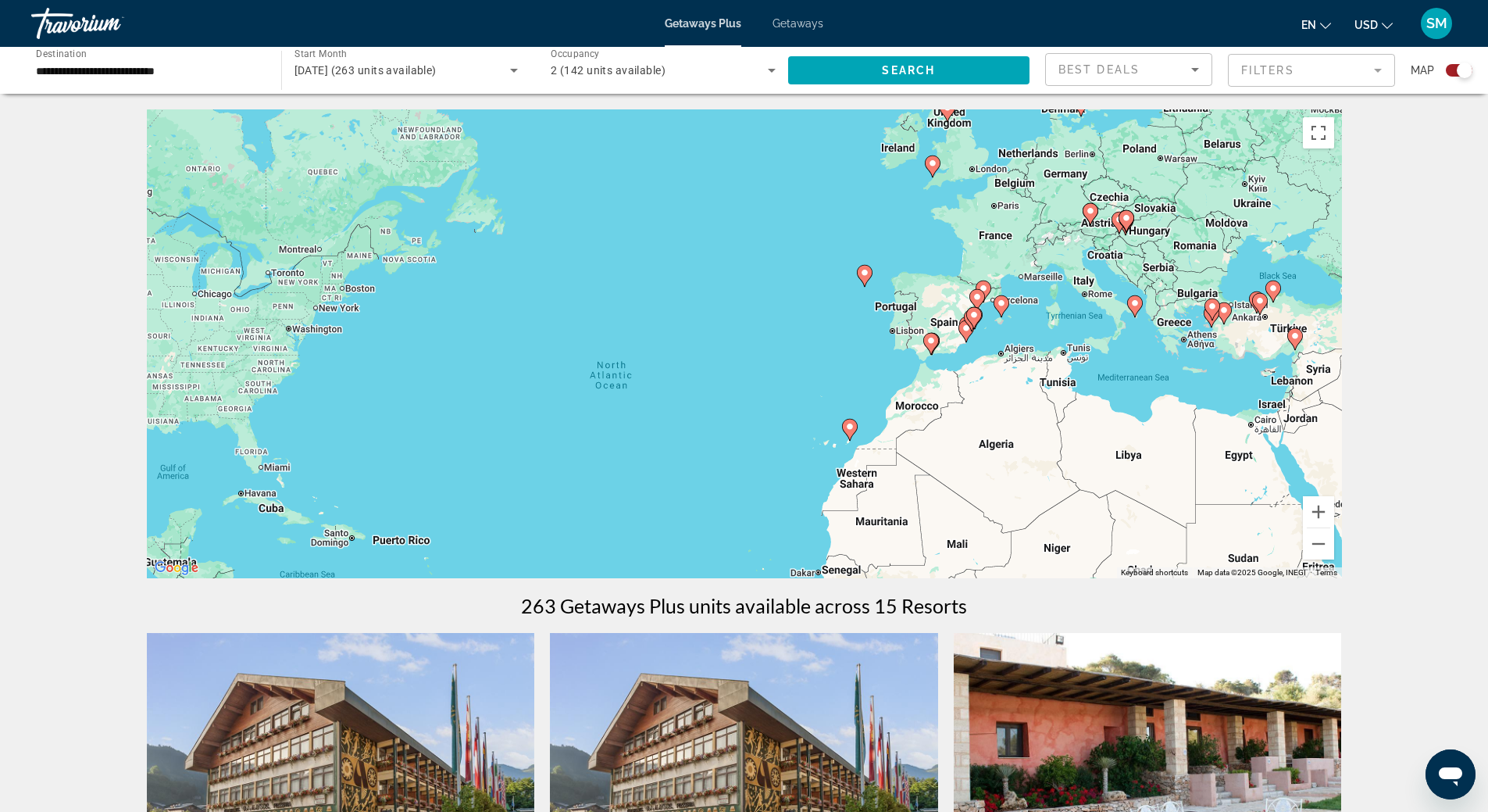
click at [785, 448] on div "To activate drag with keyboard, press Alt + Enter. Once in keyboard drag state,…" at bounding box center [744, 344] width 1196 height 468
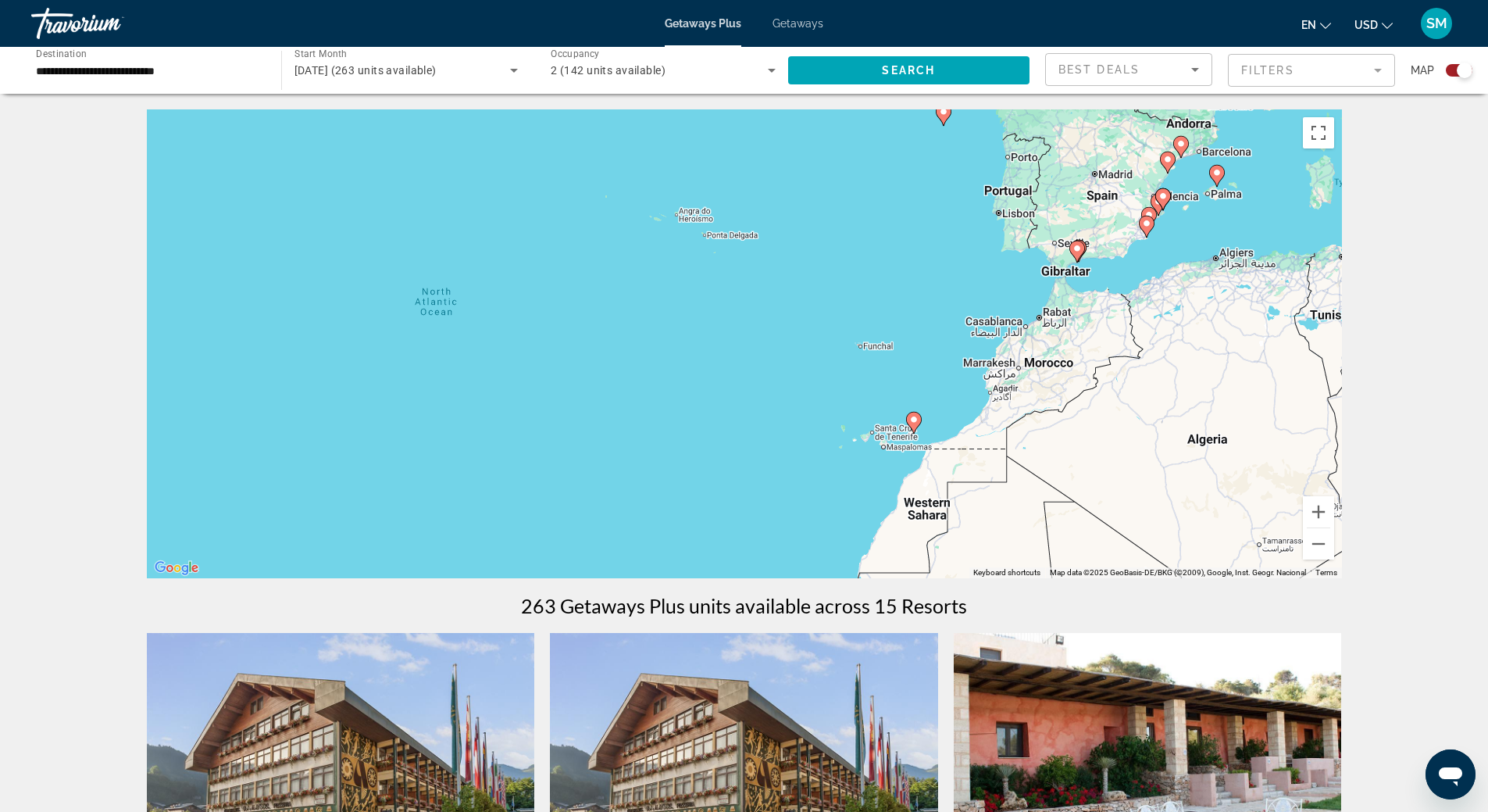
click at [824, 455] on div "To activate drag with keyboard, press Alt + Enter. Once in keyboard drag state,…" at bounding box center [744, 344] width 1196 height 468
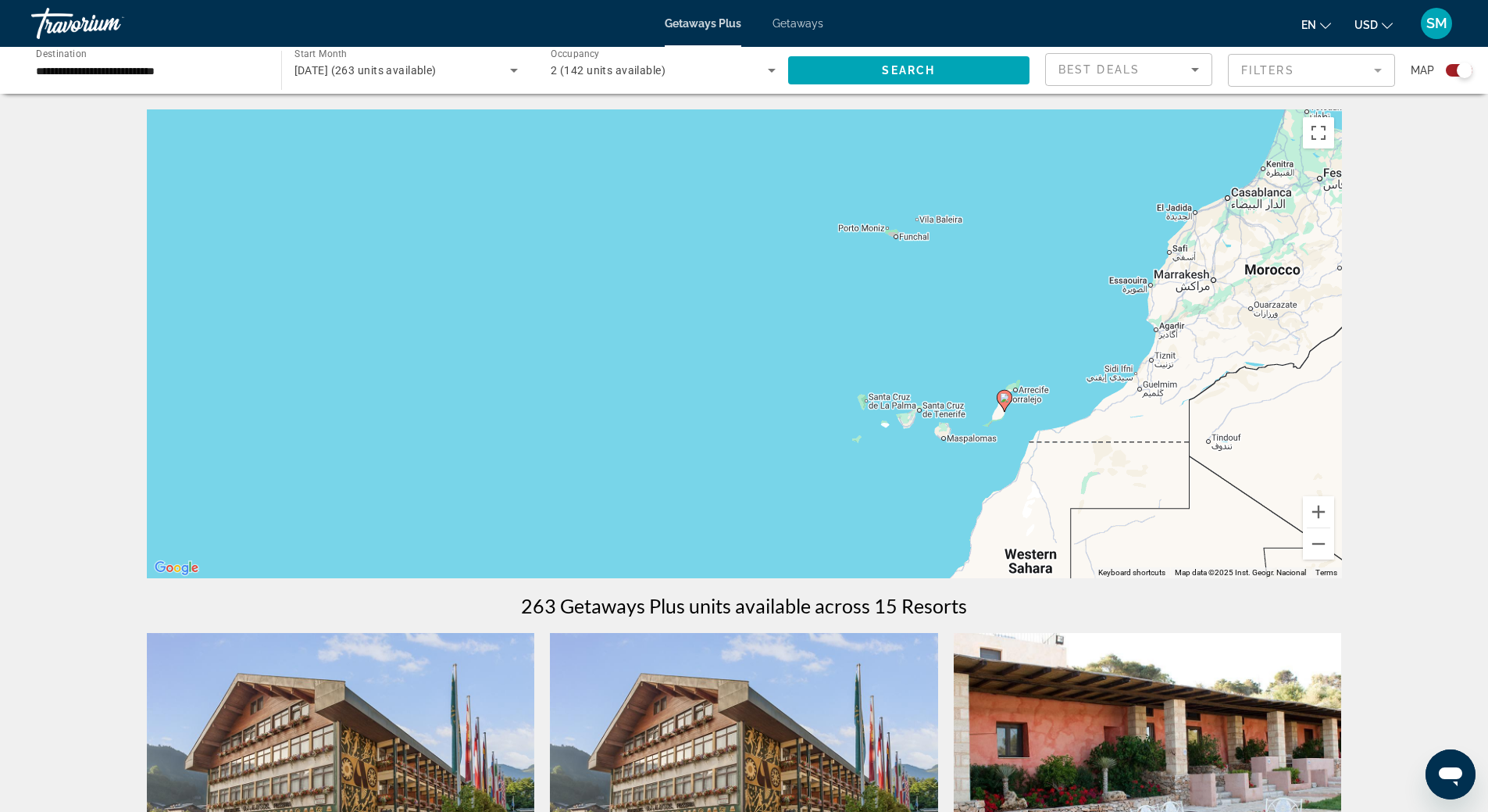
click at [877, 455] on div "To activate drag with keyboard, press Alt + Enter. Once in keyboard drag state,…" at bounding box center [744, 344] width 1196 height 468
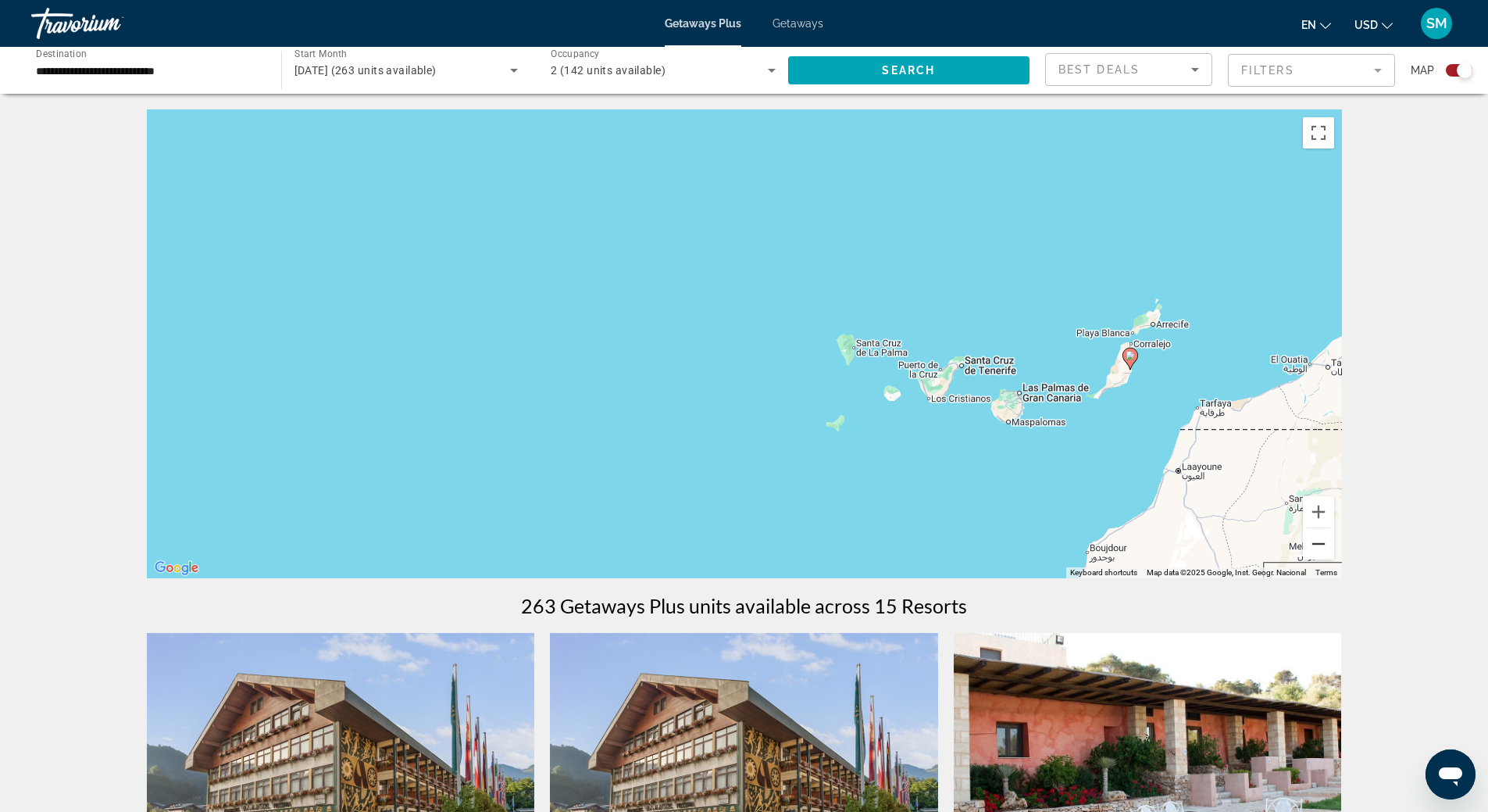
click at [1315, 543] on button "Zoom out" at bounding box center [1319, 544] width 31 height 31
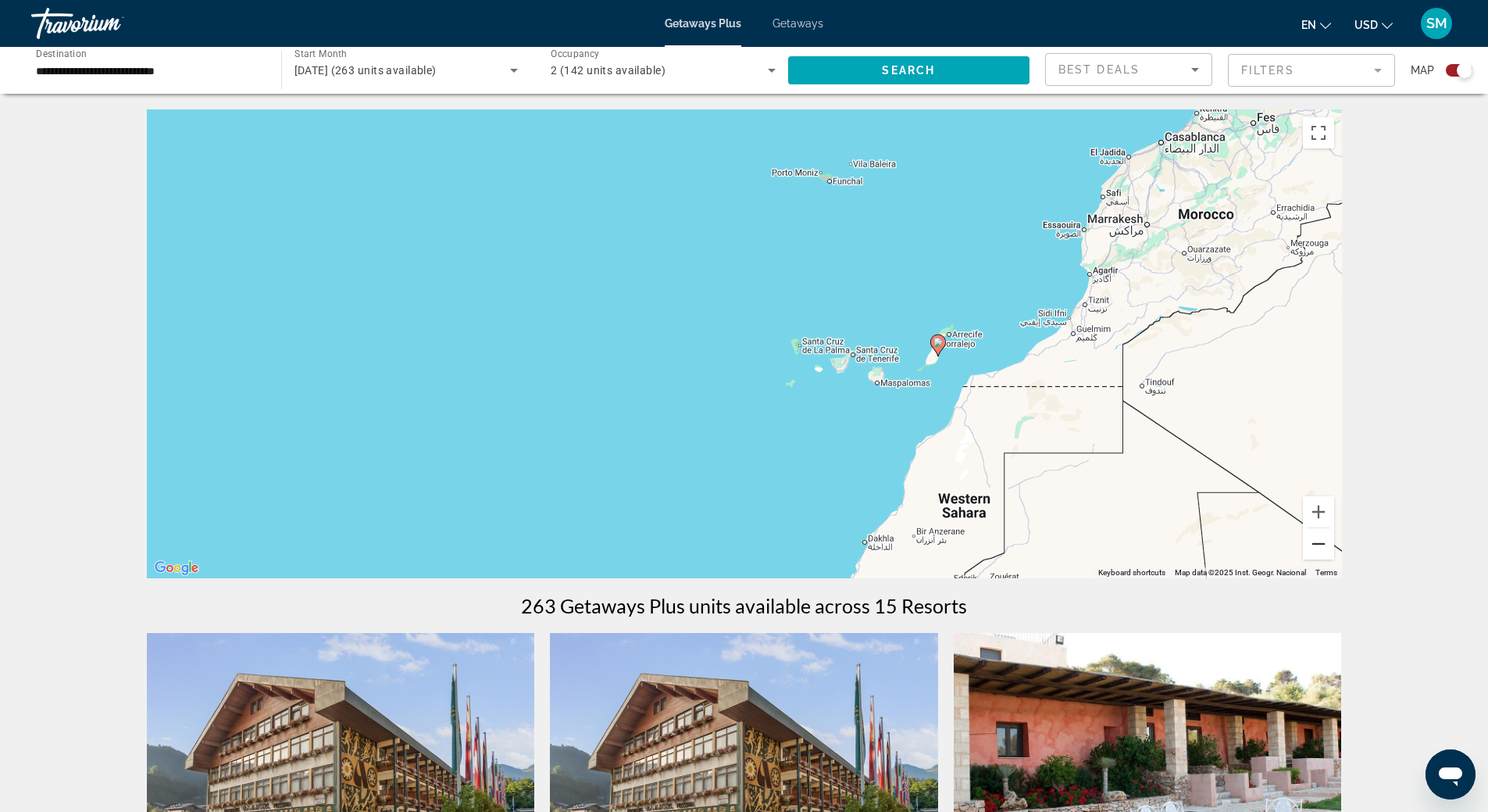
click at [1315, 543] on button "Zoom out" at bounding box center [1319, 544] width 31 height 31
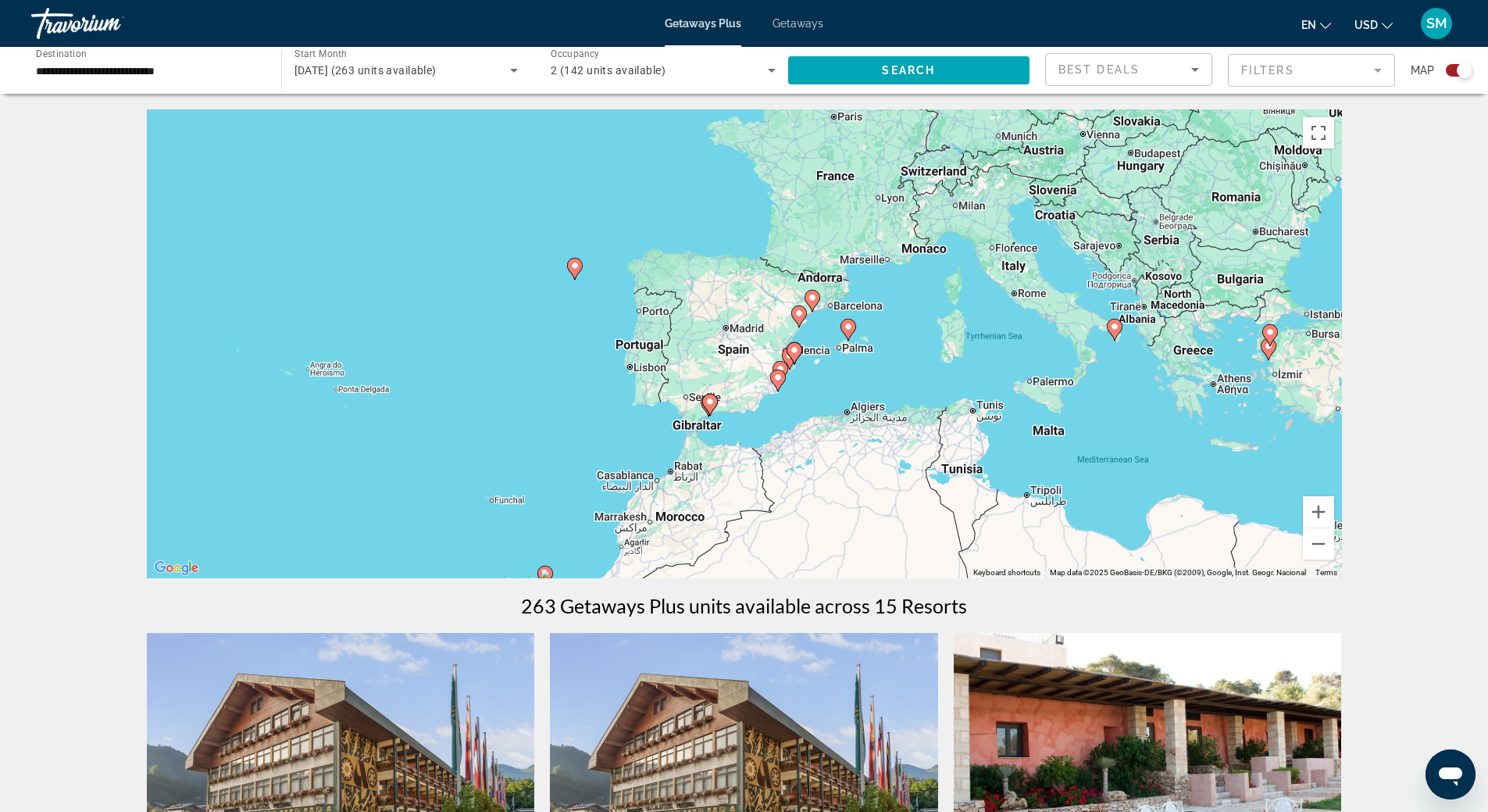
drag, startPoint x: 1115, startPoint y: 211, endPoint x: 827, endPoint y: 438, distance: 366.7
click at [827, 438] on div "To activate drag with keyboard, press Alt + Enter. Once in keyboard drag state,…" at bounding box center [744, 344] width 1196 height 468
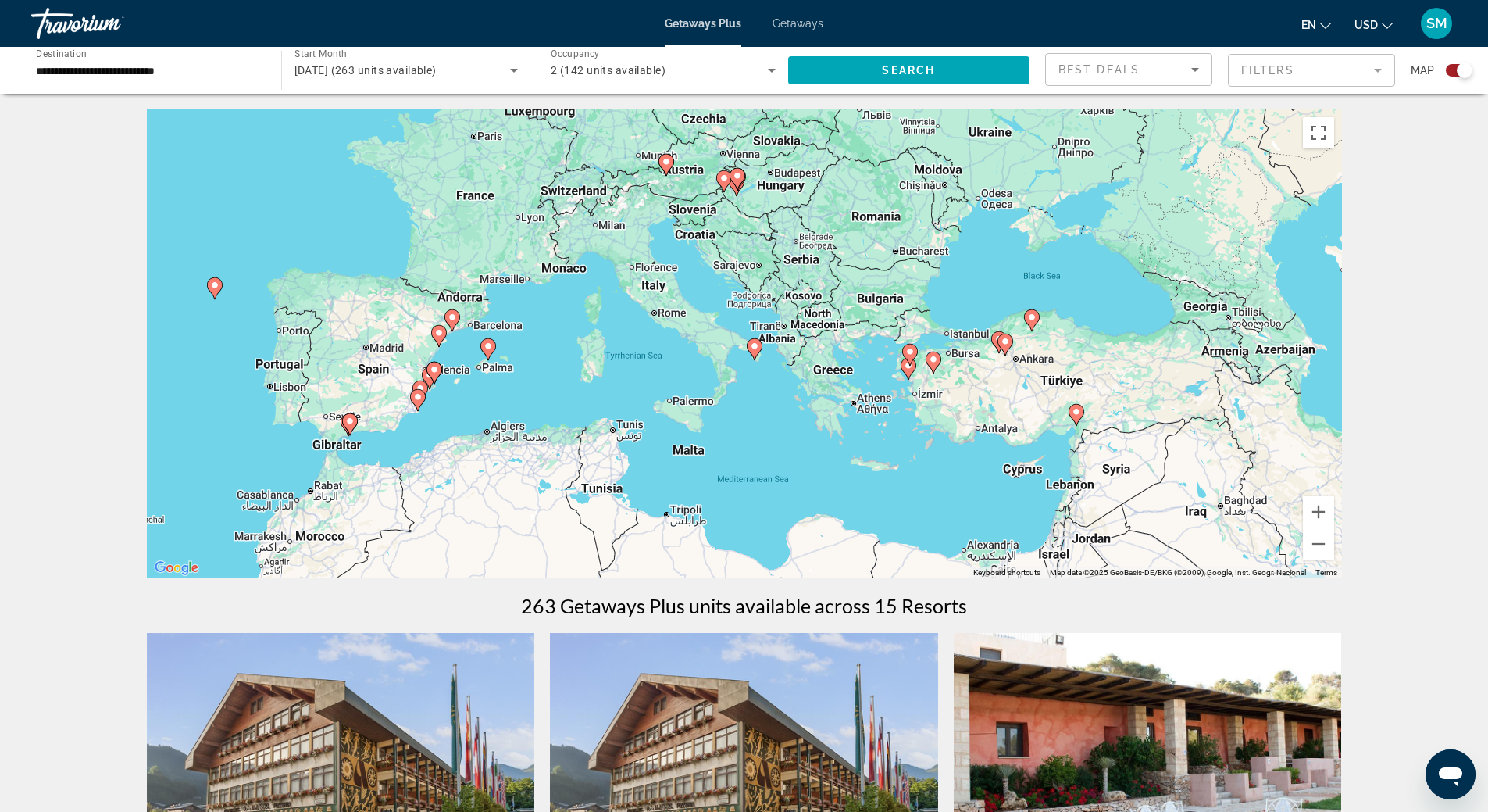
drag, startPoint x: 1108, startPoint y: 417, endPoint x: 738, endPoint y: 440, distance: 370.7
click at [738, 440] on div "To activate drag with keyboard, press Alt + Enter. Once in keyboard drag state,…" at bounding box center [744, 344] width 1196 height 468
click at [1112, 443] on div "To activate drag with keyboard, press Alt + Enter. Once in keyboard drag state,…" at bounding box center [744, 344] width 1196 height 468
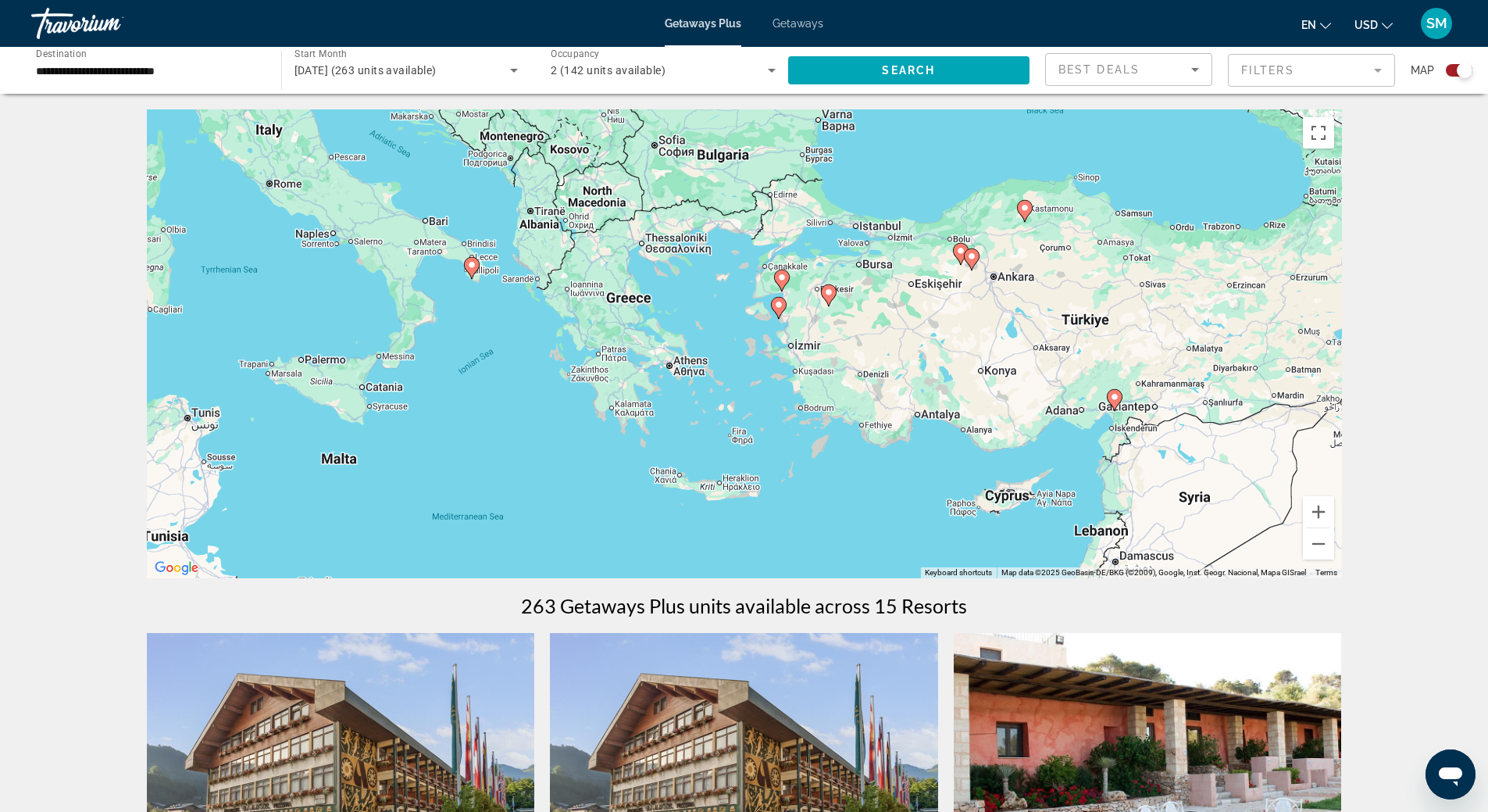
drag, startPoint x: 324, startPoint y: 472, endPoint x: 402, endPoint y: 473, distance: 78.0
click at [402, 473] on div "To activate drag with keyboard, press Alt + Enter. Once in keyboard drag state,…" at bounding box center [744, 344] width 1196 height 468
click at [476, 301] on div "To activate drag with keyboard, press Alt + Enter. Once in keyboard drag state,…" at bounding box center [744, 344] width 1196 height 468
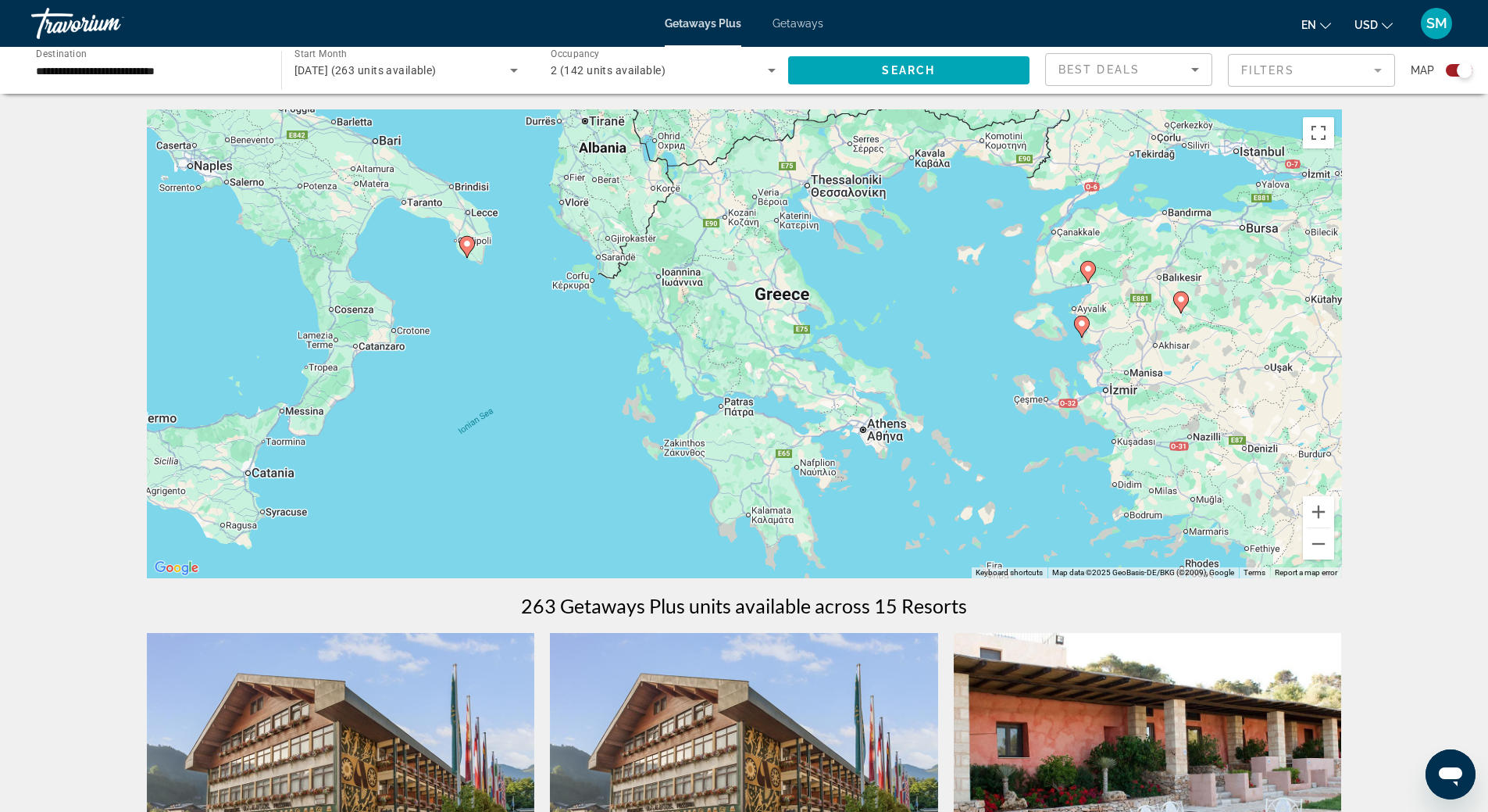
click at [472, 303] on div "To activate drag with keyboard, press Alt + Enter. Once in keyboard drag state,…" at bounding box center [744, 344] width 1196 height 468
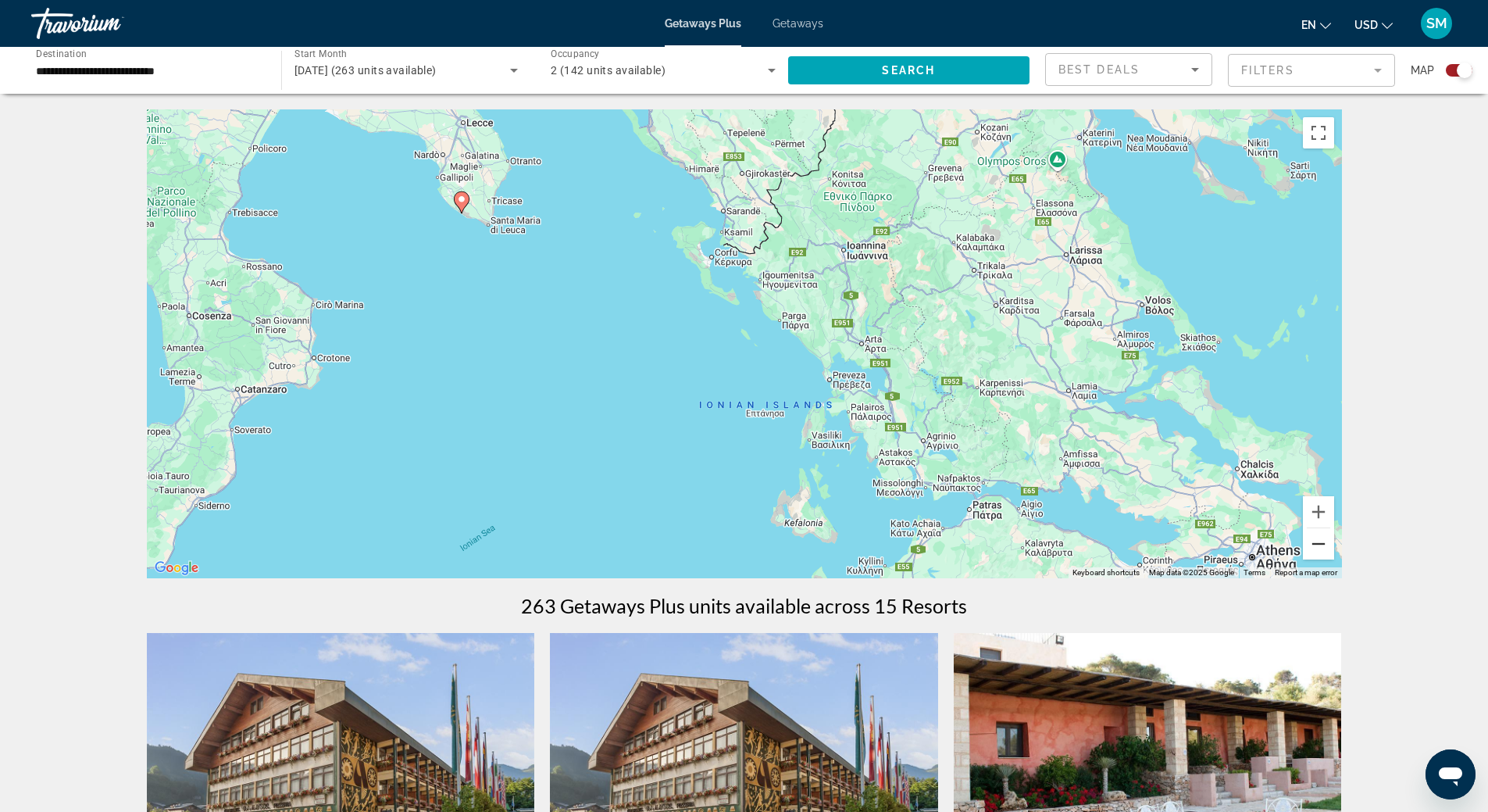
click at [1319, 542] on button "Zoom out" at bounding box center [1319, 544] width 31 height 31
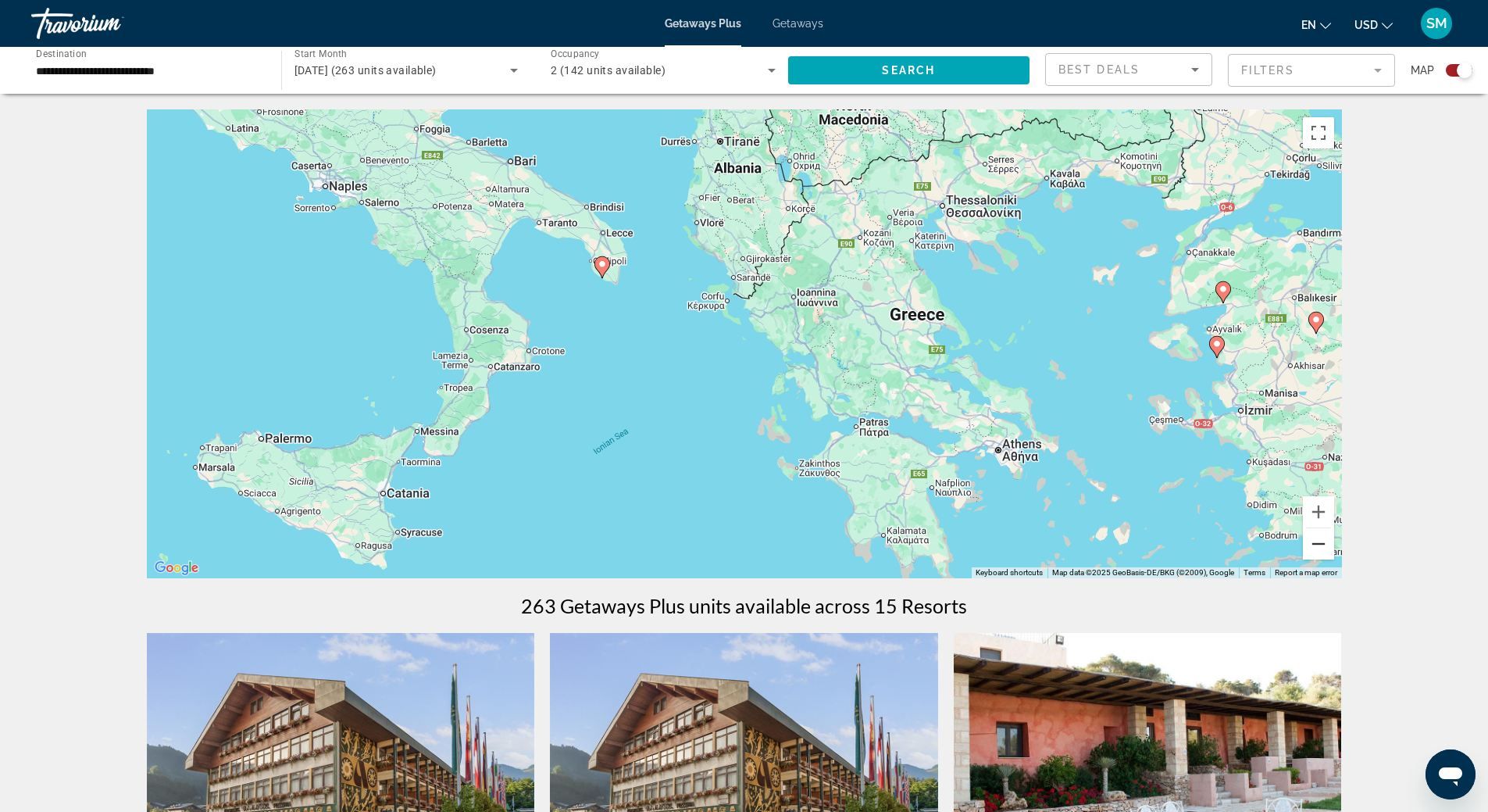
click at [1318, 542] on button "Zoom out" at bounding box center [1319, 544] width 31 height 31
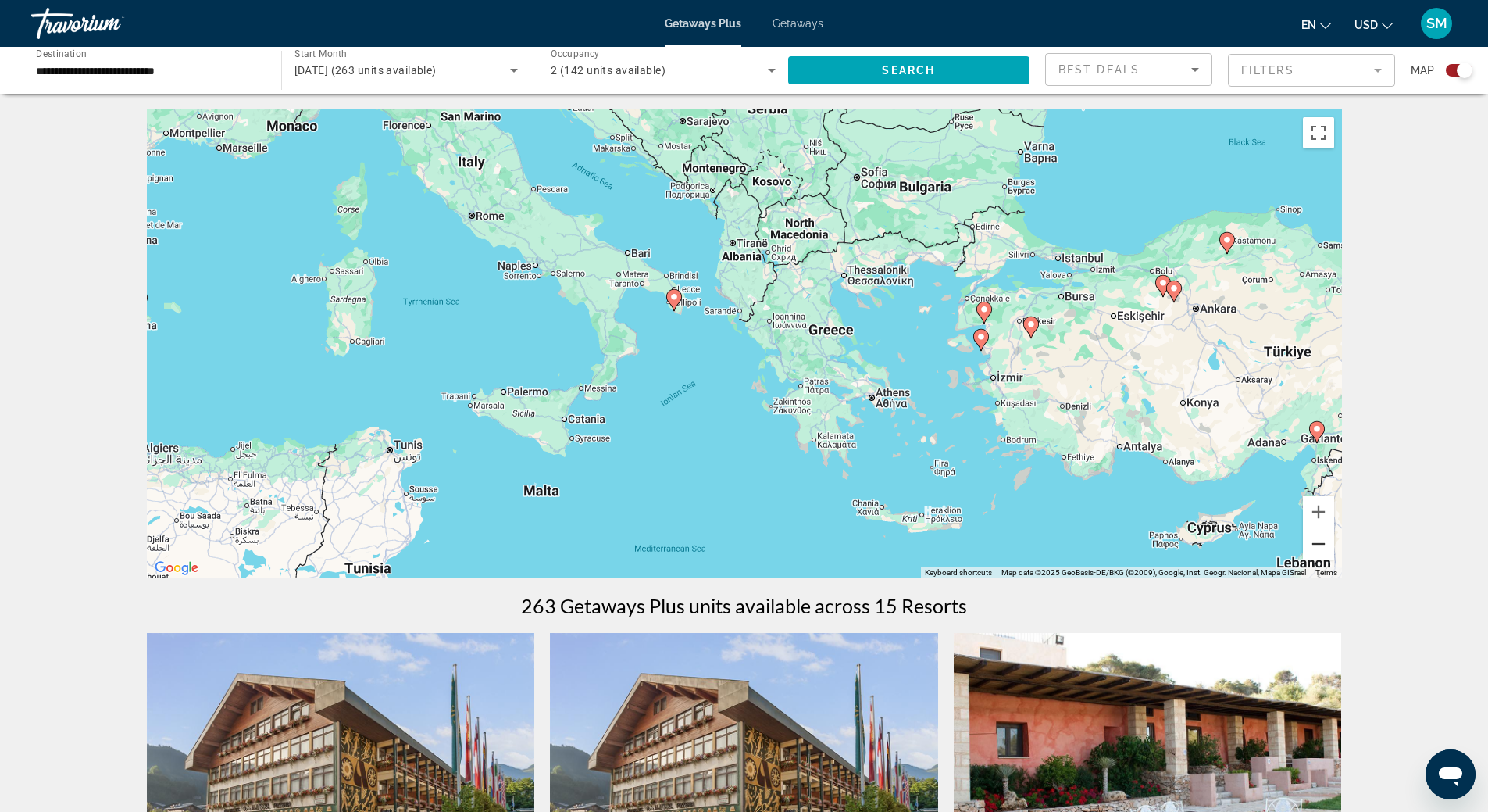
click at [1318, 542] on button "Zoom out" at bounding box center [1319, 544] width 31 height 31
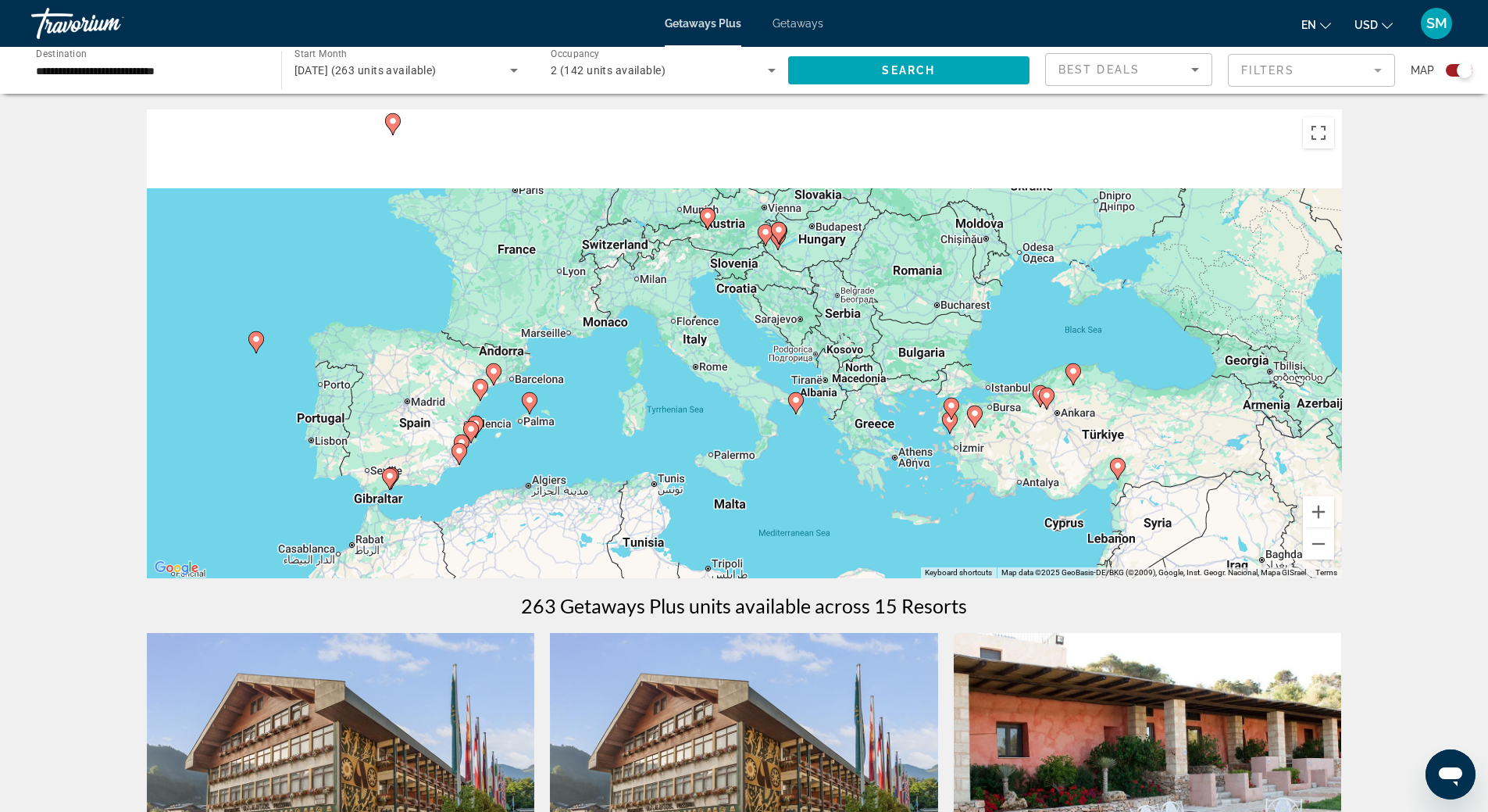
drag, startPoint x: 504, startPoint y: 373, endPoint x: 609, endPoint y: 475, distance: 146.4
click at [609, 475] on div "To activate drag with keyboard, press Alt + Enter. Once in keyboard drag state,…" at bounding box center [744, 344] width 1196 height 468
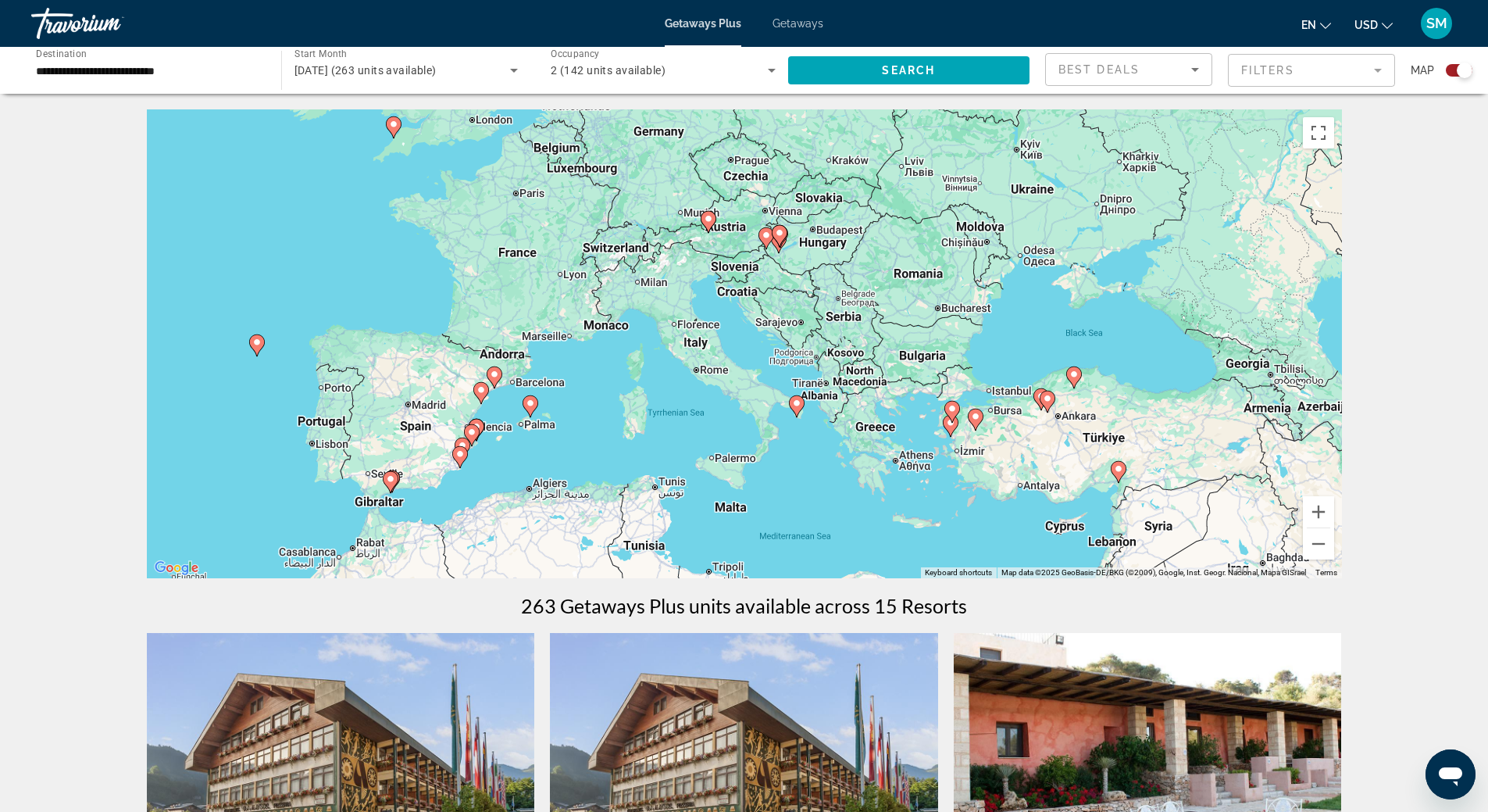
click at [574, 399] on div "To activate drag with keyboard, press Alt + Enter. Once in keyboard drag state,…" at bounding box center [744, 344] width 1196 height 468
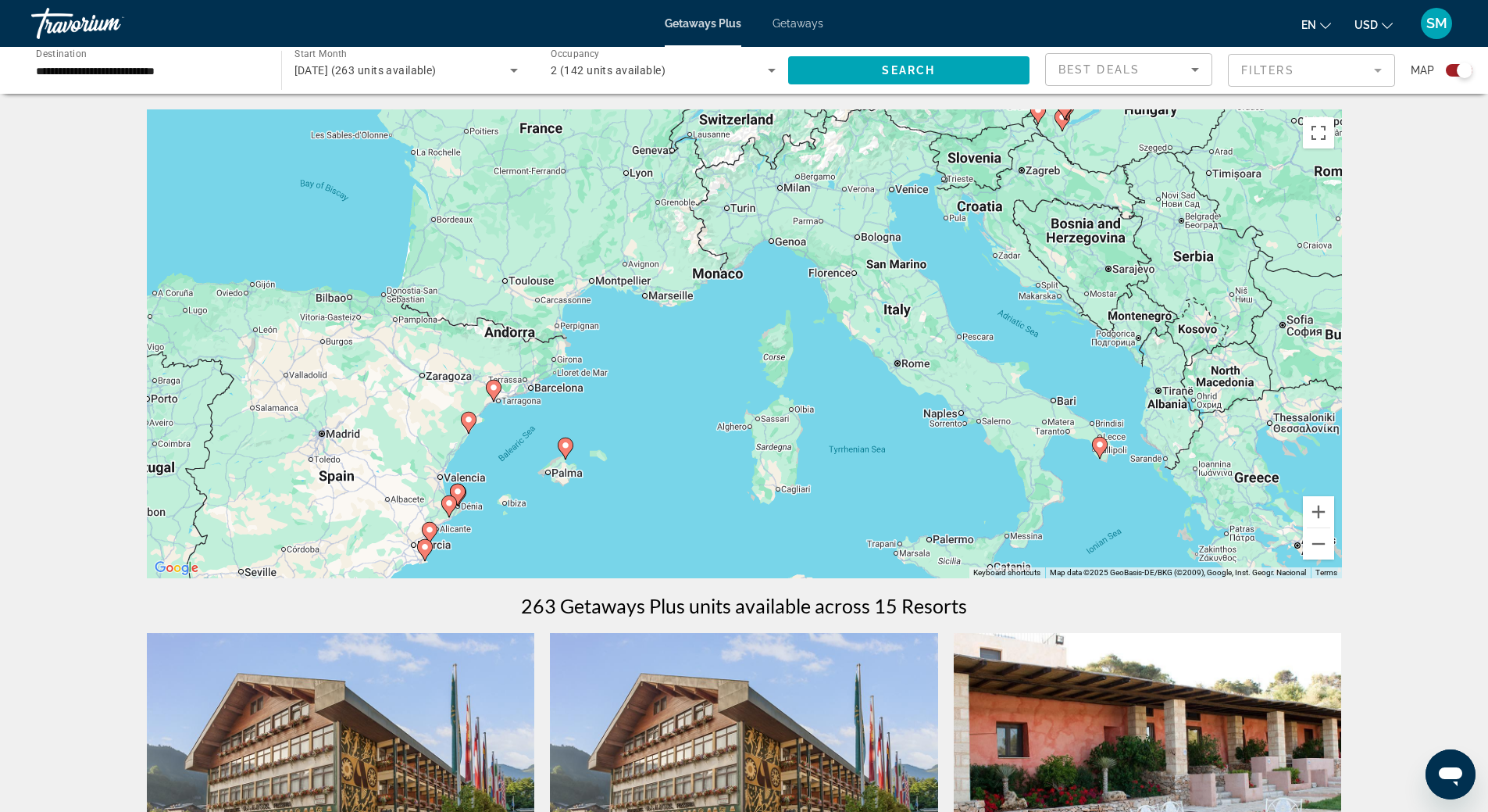
drag, startPoint x: 422, startPoint y: 399, endPoint x: 513, endPoint y: 424, distance: 94.4
click at [513, 424] on div "To activate drag with keyboard, press Alt + Enter. Once in keyboard drag state,…" at bounding box center [744, 344] width 1196 height 468
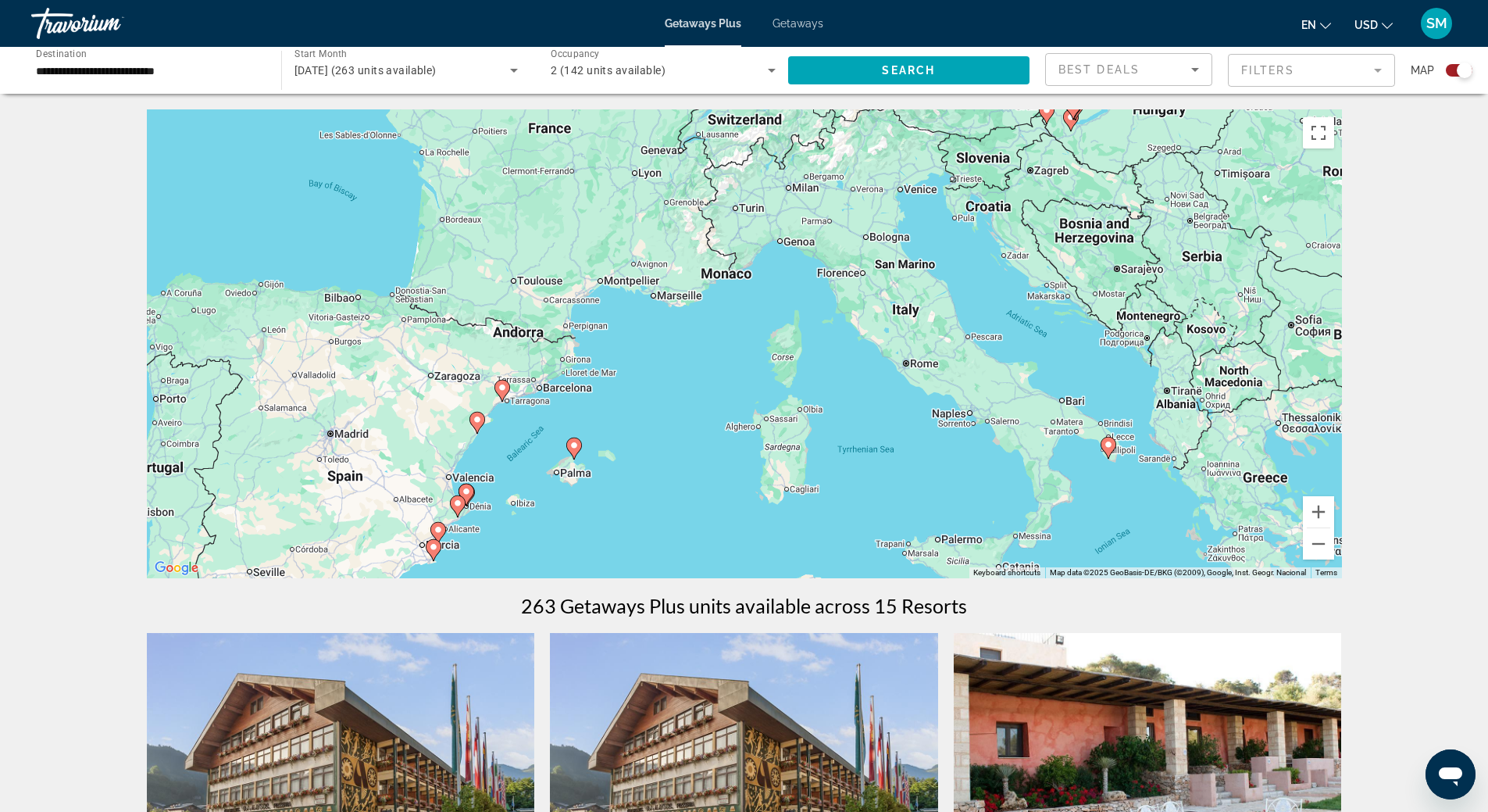
click at [511, 424] on div "To activate drag with keyboard, press Alt + Enter. Once in keyboard drag state,…" at bounding box center [744, 344] width 1196 height 468
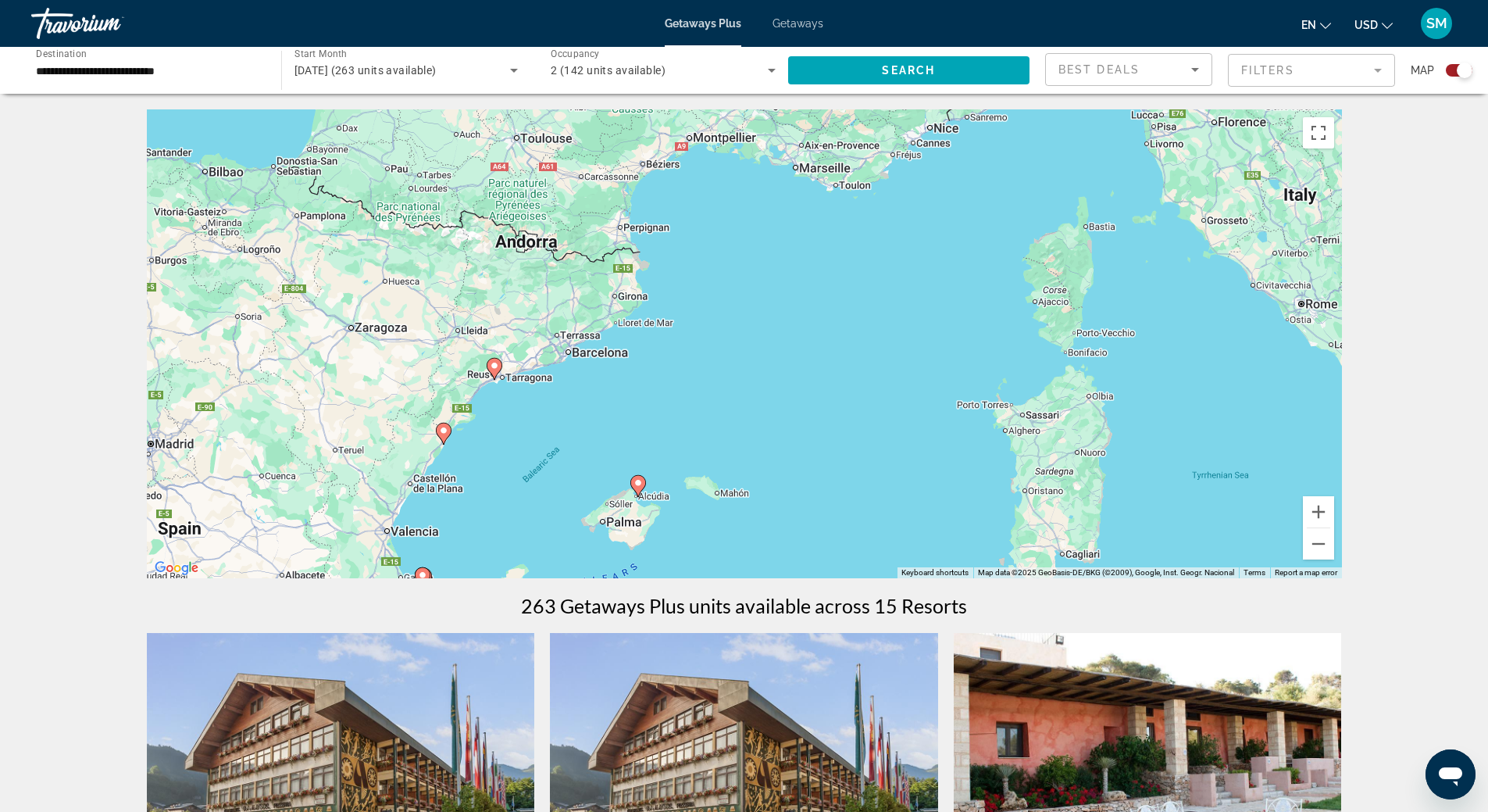
click at [494, 420] on div "To activate drag with keyboard, press Alt + Enter. Once in keyboard drag state,…" at bounding box center [744, 344] width 1196 height 468
click at [494, 421] on div "To activate drag with keyboard, press Alt + Enter. Once in keyboard drag state,…" at bounding box center [744, 344] width 1196 height 468
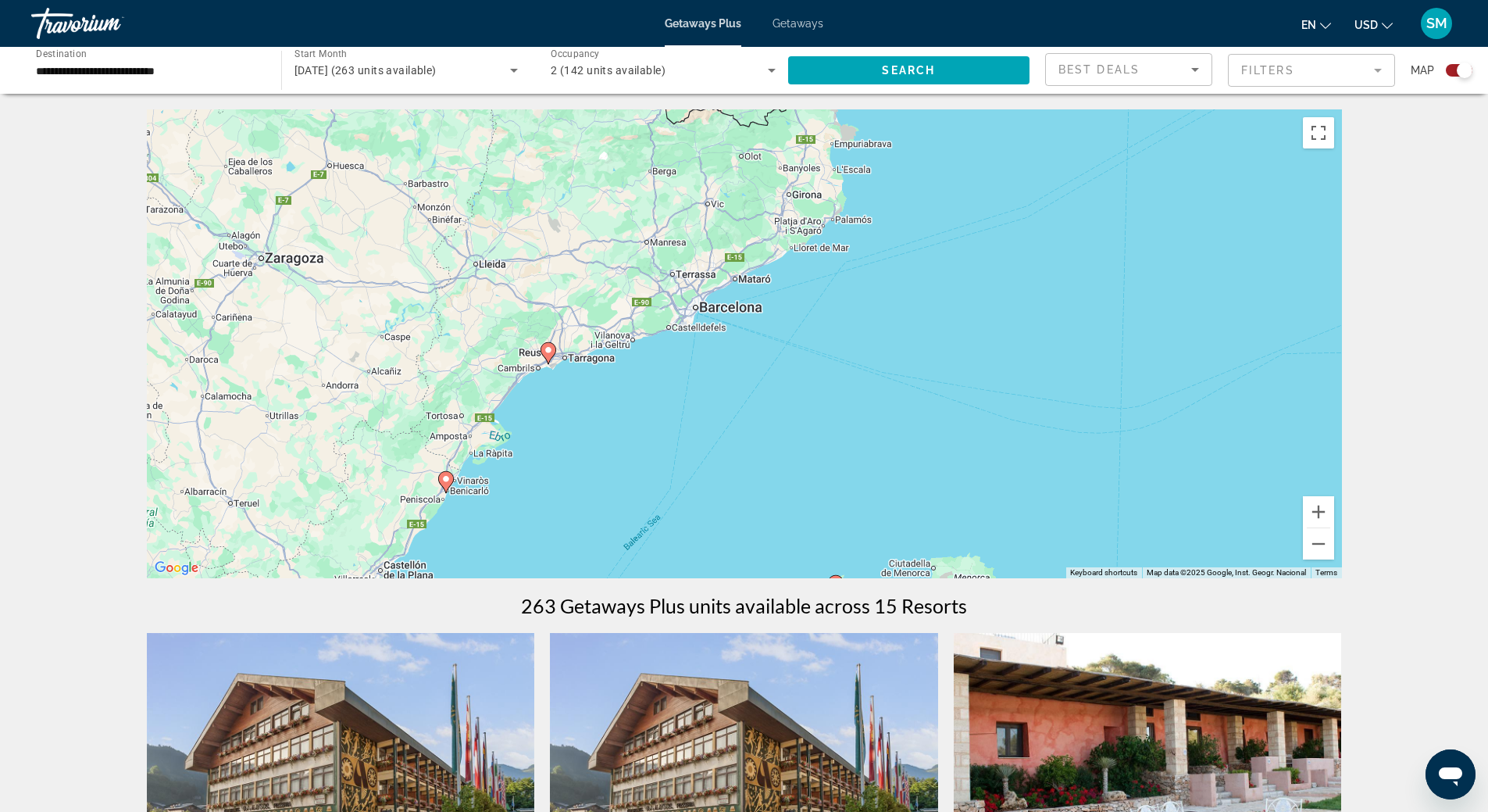
drag, startPoint x: 537, startPoint y: 379, endPoint x: 594, endPoint y: 406, distance: 63.1
click at [594, 406] on div "To activate drag with keyboard, press Alt + Enter. Once in keyboard drag state,…" at bounding box center [744, 344] width 1196 height 468
click at [575, 391] on div "To activate drag with keyboard, press Alt + Enter. Once in keyboard drag state,…" at bounding box center [744, 344] width 1196 height 468
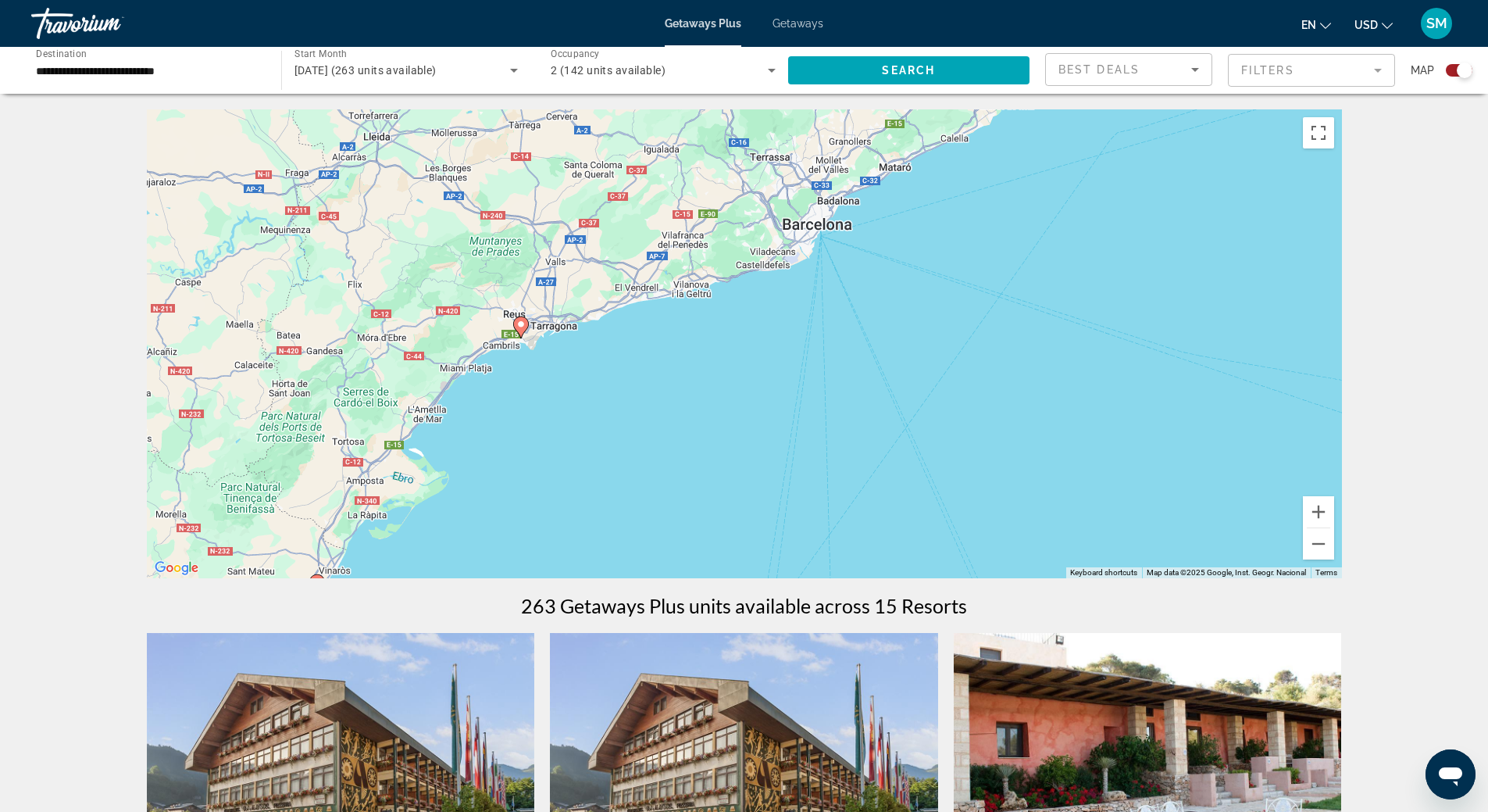
click at [574, 391] on div "To activate drag with keyboard, press Alt + Enter. Once in keyboard drag state,…" at bounding box center [744, 344] width 1196 height 468
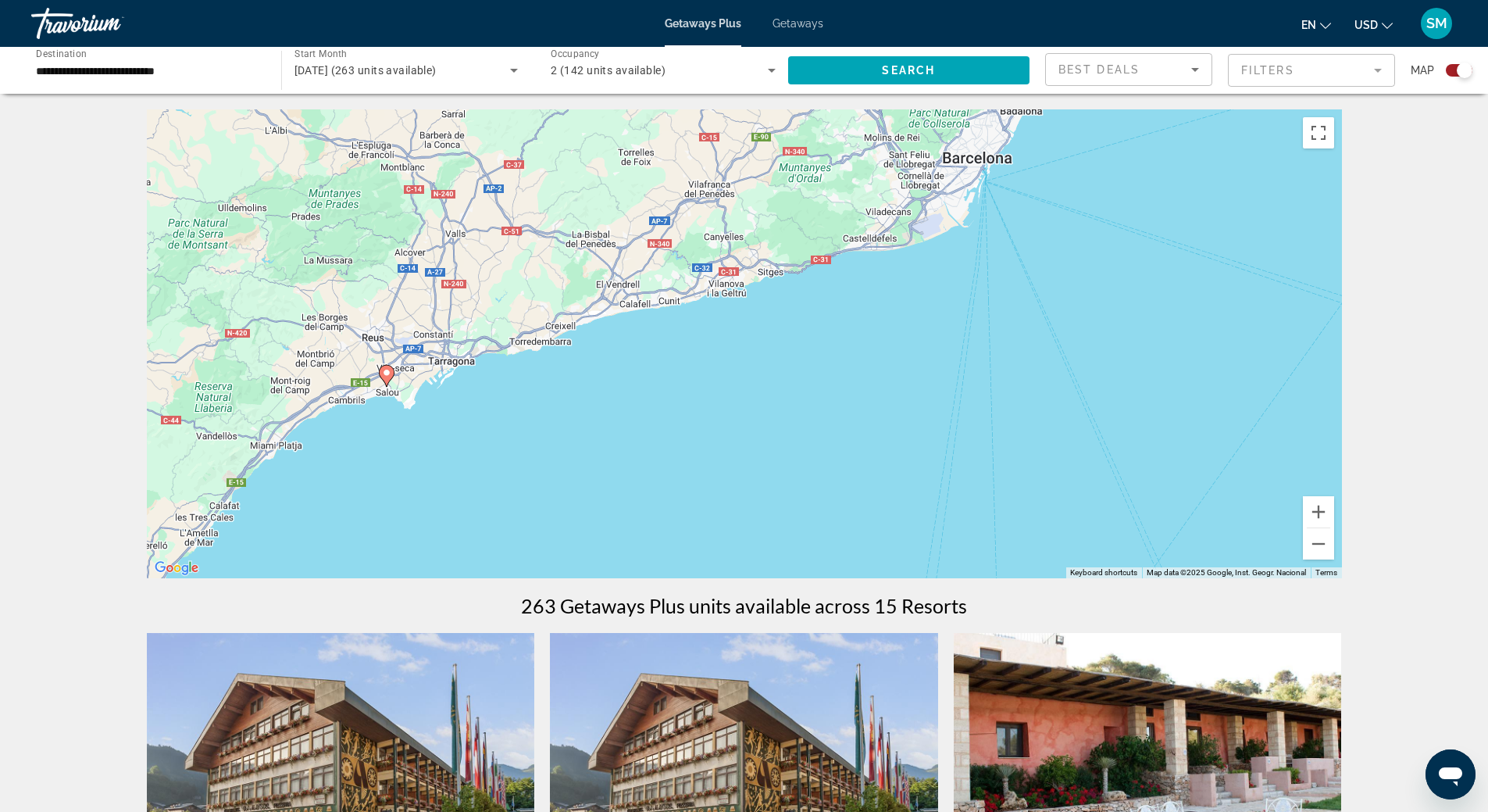
drag, startPoint x: 599, startPoint y: 318, endPoint x: 513, endPoint y: 430, distance: 141.2
click at [513, 430] on div "To activate drag with keyboard, press Alt + Enter. Once in keyboard drag state,…" at bounding box center [744, 344] width 1196 height 468
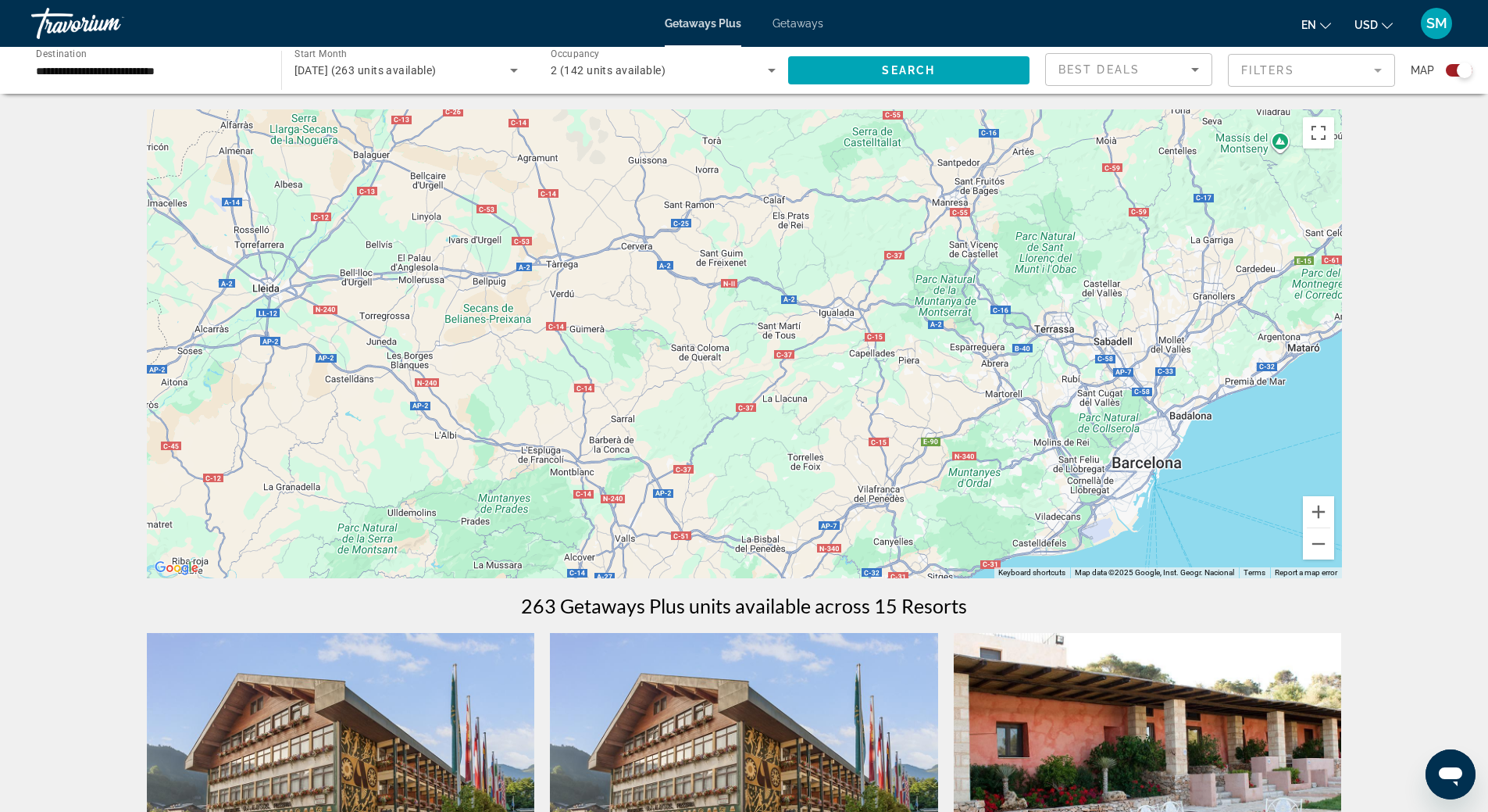
drag, startPoint x: 584, startPoint y: 229, endPoint x: 759, endPoint y: 534, distance: 351.6
click at [759, 534] on div "To activate drag with keyboard, press Alt + Enter. Once in keyboard drag state,…" at bounding box center [744, 344] width 1196 height 468
